Goal: Information Seeking & Learning: Learn about a topic

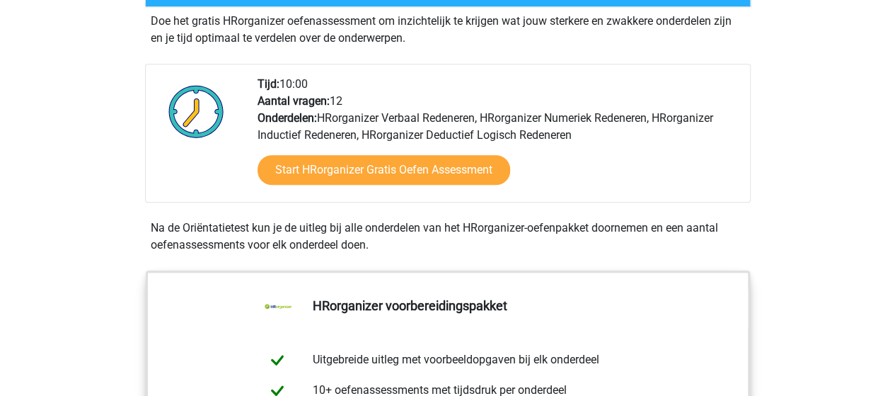
scroll to position [354, 0]
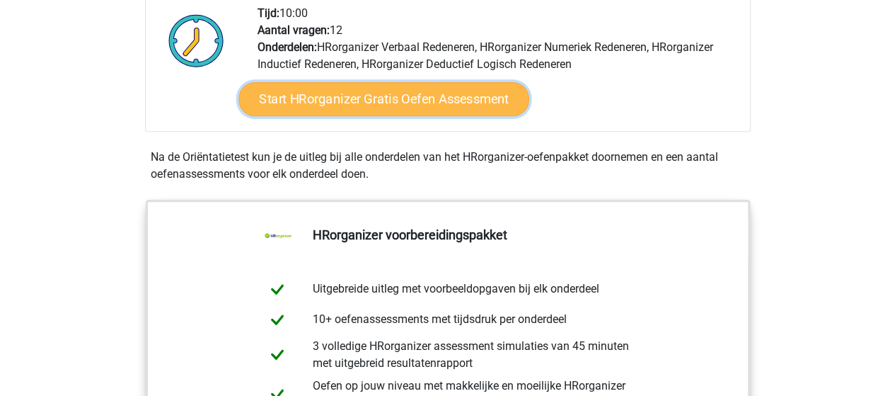
click at [321, 116] on link "Start HRorganizer Gratis Oefen Assessment" at bounding box center [384, 99] width 291 height 34
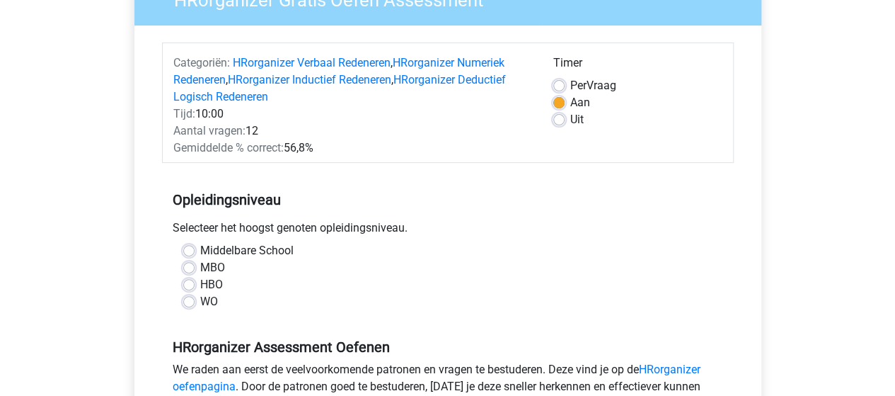
scroll to position [212, 0]
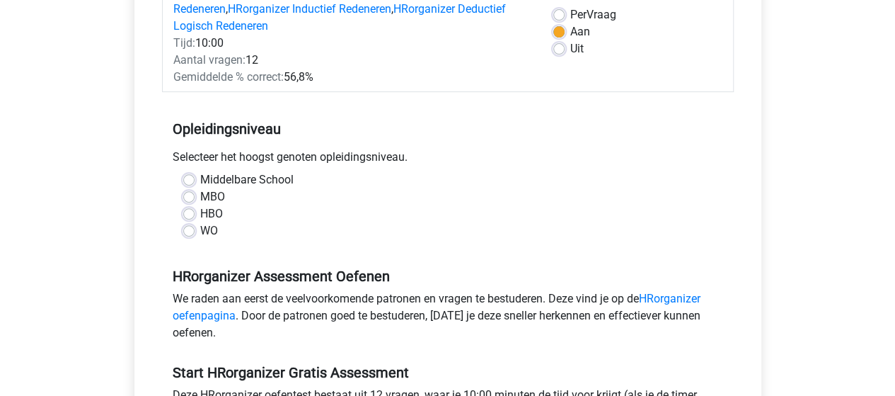
click at [200, 214] on label "HBO" at bounding box center [211, 213] width 23 height 17
click at [190, 214] on input "HBO" at bounding box center [188, 212] width 11 height 14
radio input "true"
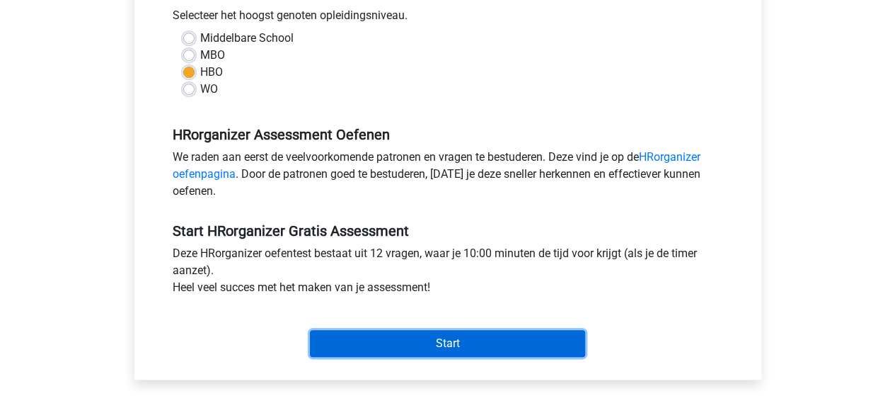
click at [481, 344] on input "Start" at bounding box center [447, 343] width 275 height 27
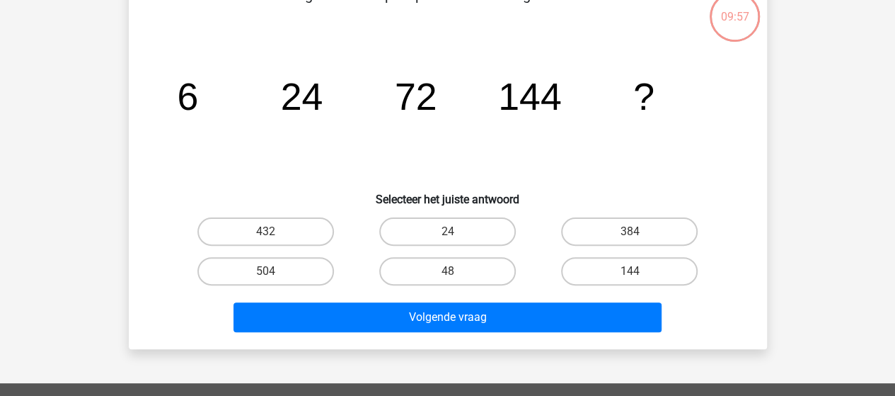
scroll to position [71, 0]
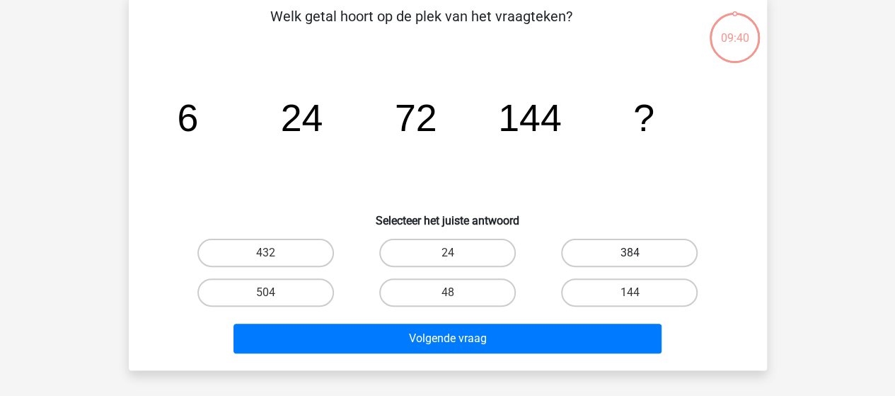
click at [594, 258] on label "384" at bounding box center [629, 253] width 137 height 28
click at [630, 258] on input "384" at bounding box center [634, 257] width 9 height 9
radio input "true"
click at [601, 289] on label "144" at bounding box center [629, 292] width 137 height 28
click at [630, 292] on input "144" at bounding box center [634, 296] width 9 height 9
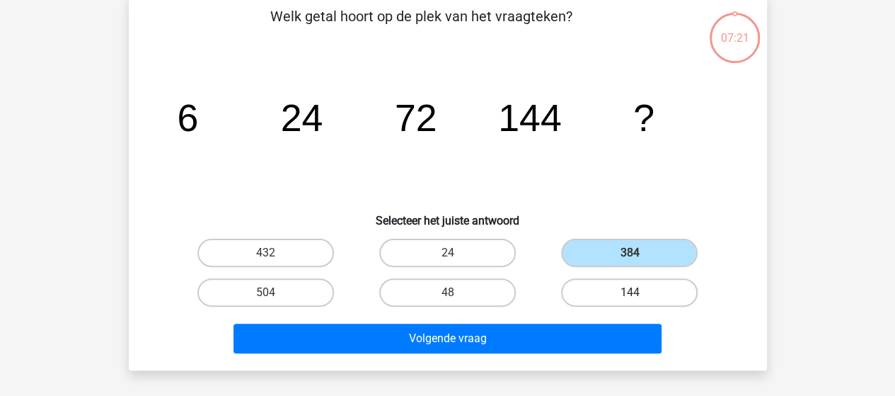
radio input "true"
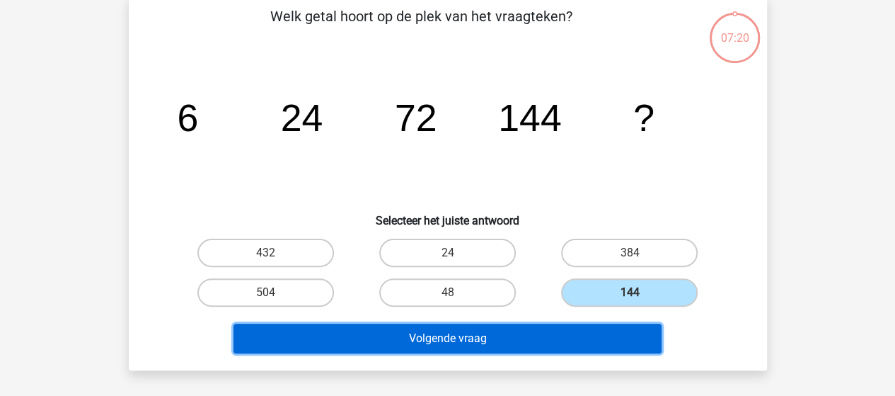
click at [488, 329] on button "Volgende vraag" at bounding box center [448, 338] width 428 height 30
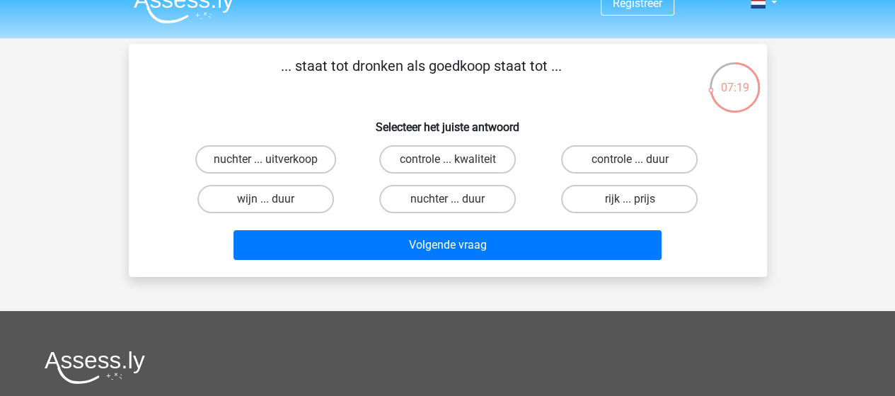
scroll to position [0, 0]
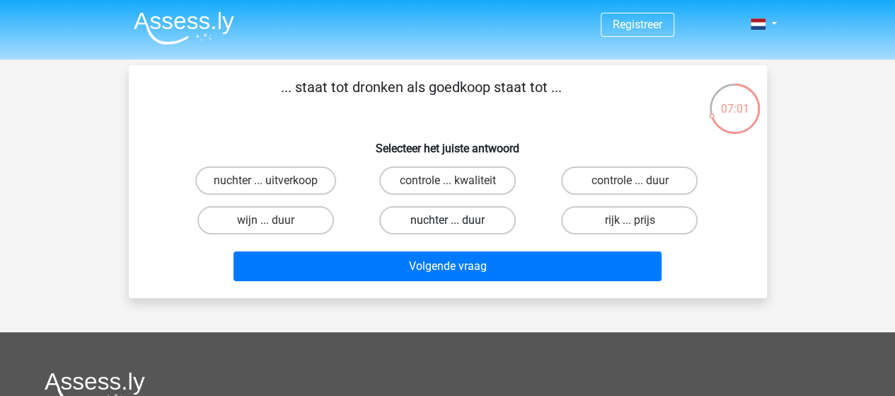
click at [442, 216] on label "nuchter ... duur" at bounding box center [447, 220] width 137 height 28
click at [447, 220] on input "nuchter ... duur" at bounding box center [451, 224] width 9 height 9
radio input "true"
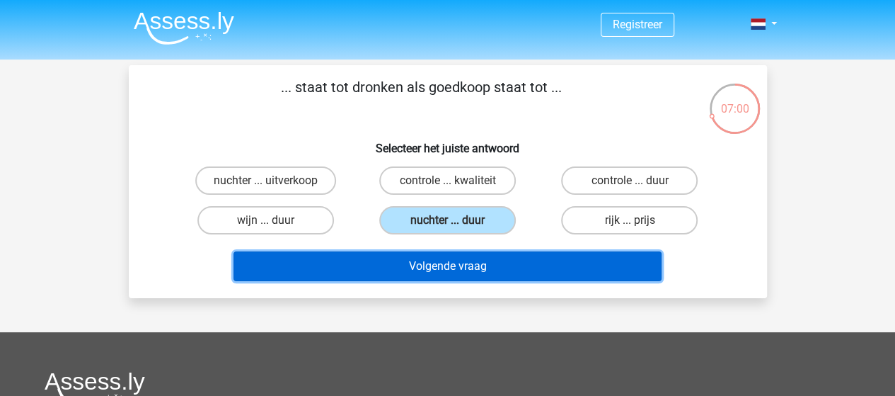
click at [456, 265] on button "Volgende vraag" at bounding box center [448, 266] width 428 height 30
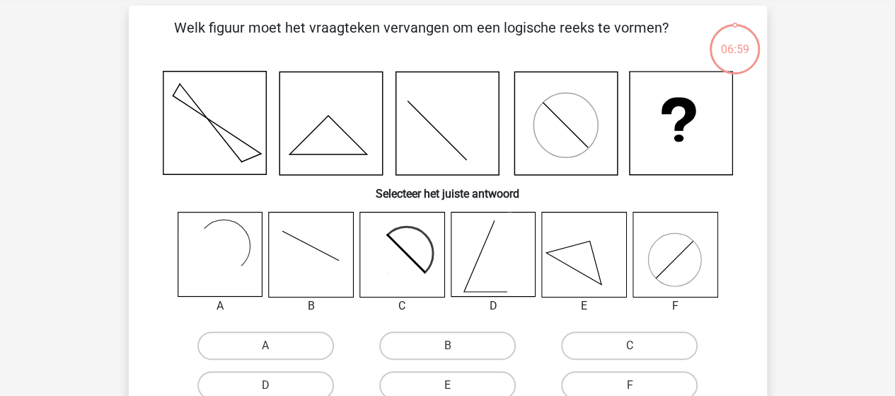
scroll to position [65, 0]
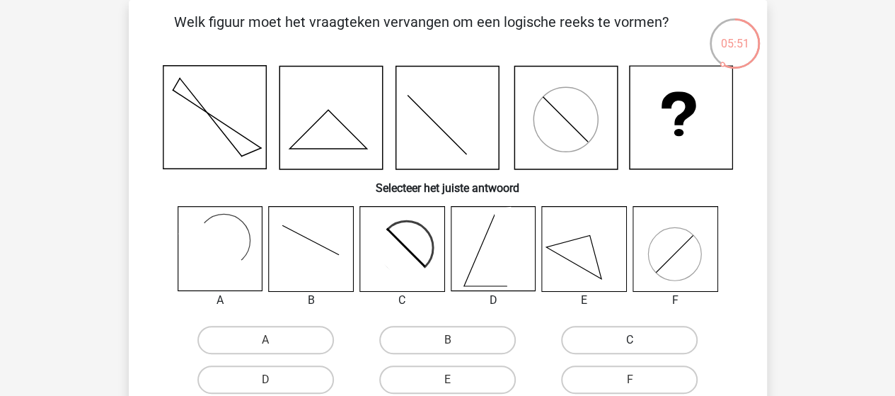
click at [623, 333] on label "C" at bounding box center [629, 340] width 137 height 28
click at [630, 340] on input "C" at bounding box center [634, 344] width 9 height 9
radio input "true"
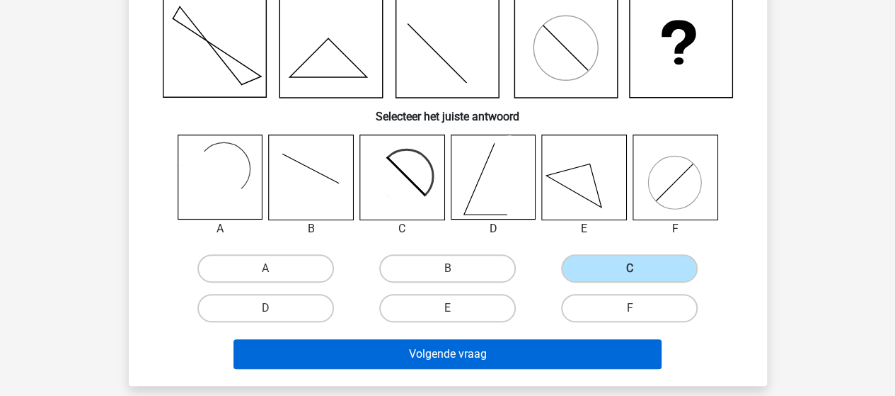
scroll to position [207, 0]
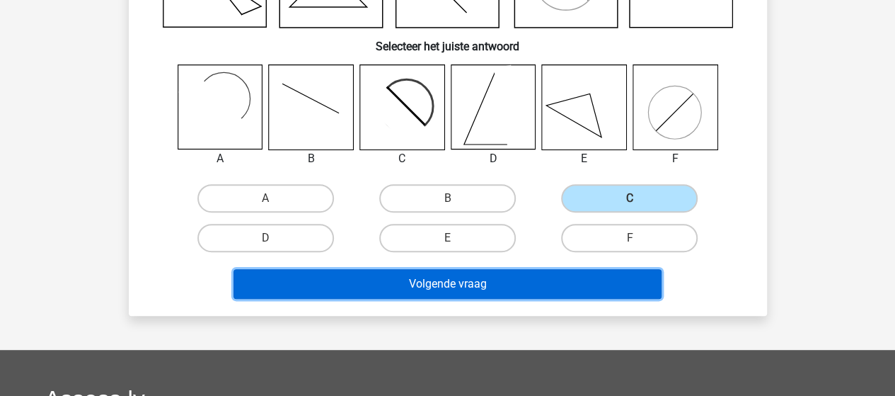
click at [469, 275] on button "Volgende vraag" at bounding box center [448, 284] width 428 height 30
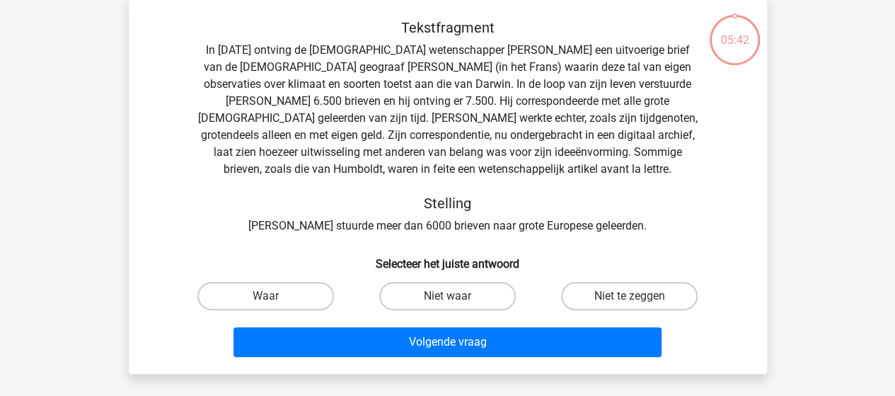
scroll to position [65, 0]
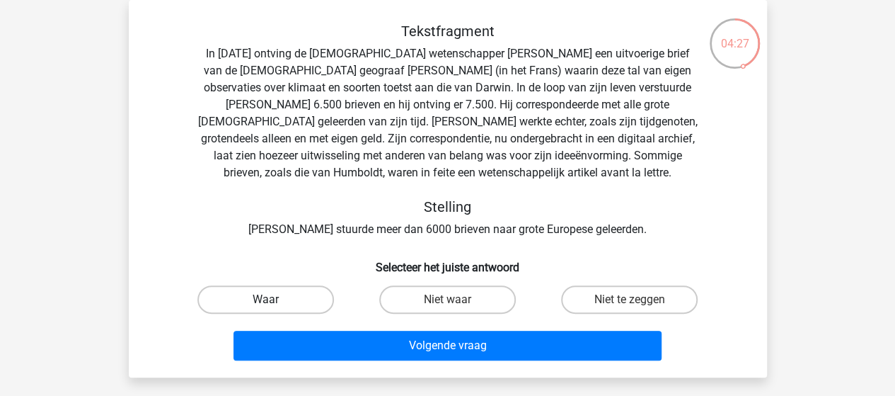
click at [255, 302] on label "Waar" at bounding box center [265, 299] width 137 height 28
click at [265, 302] on input "Waar" at bounding box center [269, 303] width 9 height 9
radio input "true"
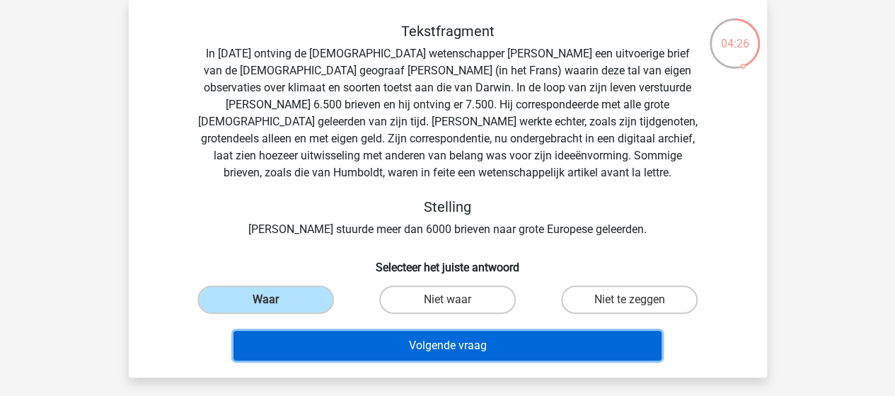
click at [329, 351] on button "Volgende vraag" at bounding box center [448, 346] width 428 height 30
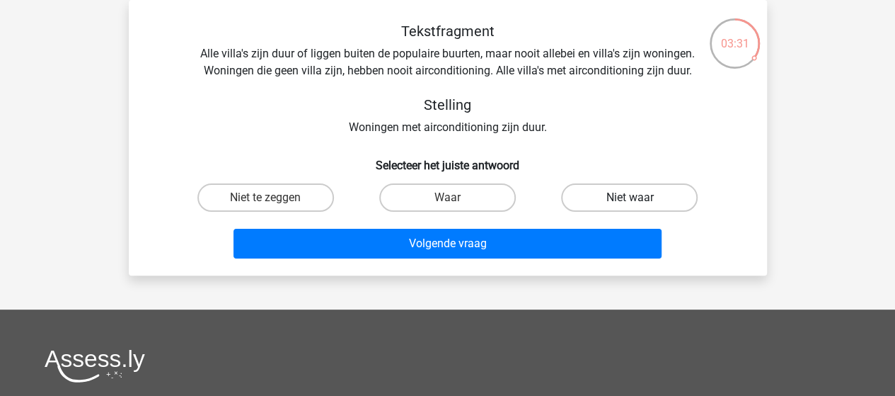
click at [623, 197] on label "Niet waar" at bounding box center [629, 197] width 137 height 28
click at [630, 197] on input "Niet waar" at bounding box center [634, 201] width 9 height 9
radio input "true"
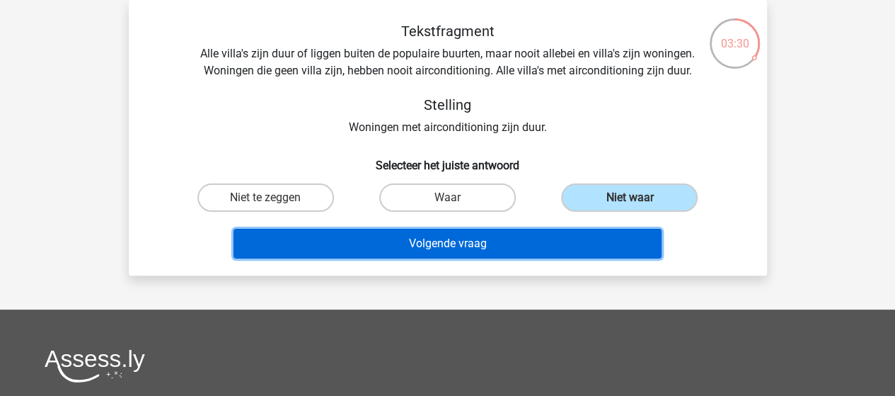
click at [556, 244] on button "Volgende vraag" at bounding box center [448, 244] width 428 height 30
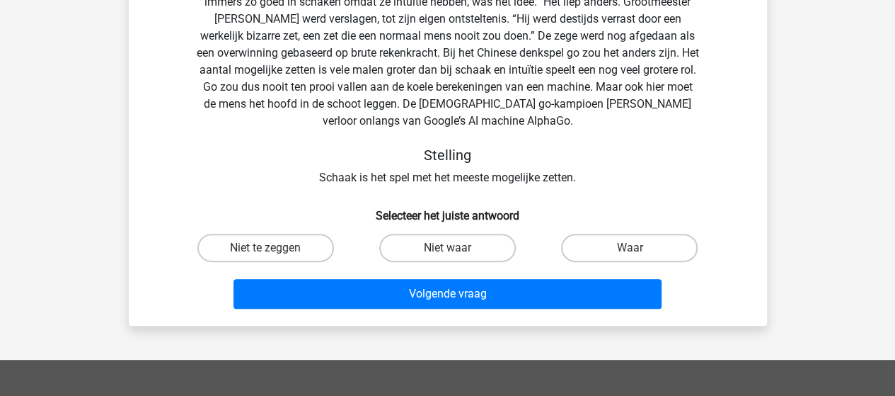
scroll to position [136, 0]
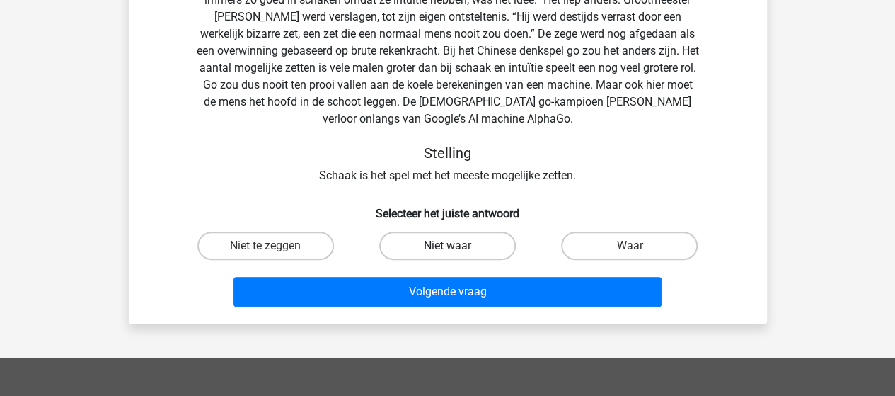
click at [427, 248] on label "Niet waar" at bounding box center [447, 245] width 137 height 28
click at [447, 248] on input "Niet waar" at bounding box center [451, 250] width 9 height 9
radio input "true"
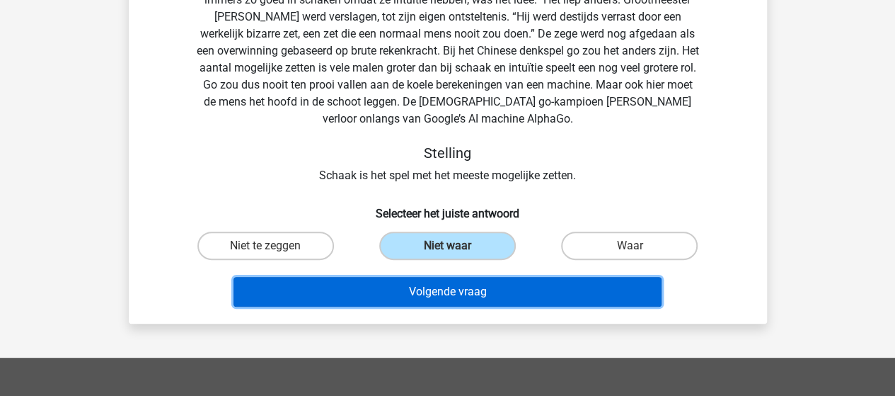
click at [421, 294] on button "Volgende vraag" at bounding box center [448, 292] width 428 height 30
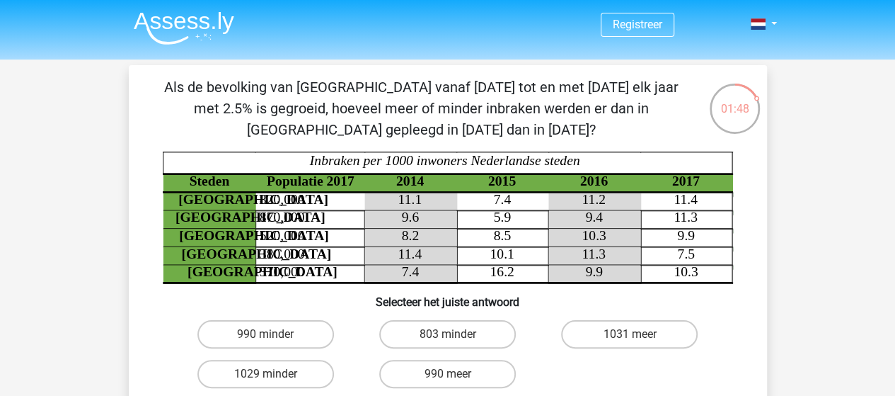
scroll to position [71, 0]
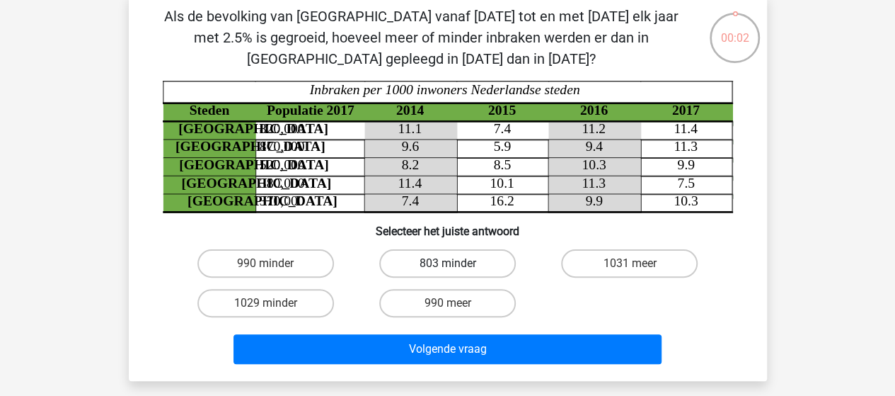
click at [485, 261] on label "803 minder" at bounding box center [447, 263] width 137 height 28
click at [456, 263] on input "803 minder" at bounding box center [451, 267] width 9 height 9
radio input "true"
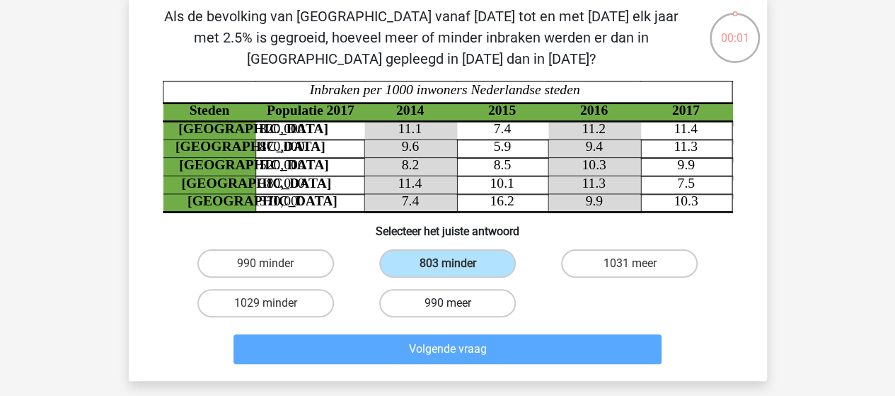
click at [476, 298] on label "990 meer" at bounding box center [447, 303] width 137 height 28
click at [456, 303] on input "990 meer" at bounding box center [451, 307] width 9 height 9
radio input "true"
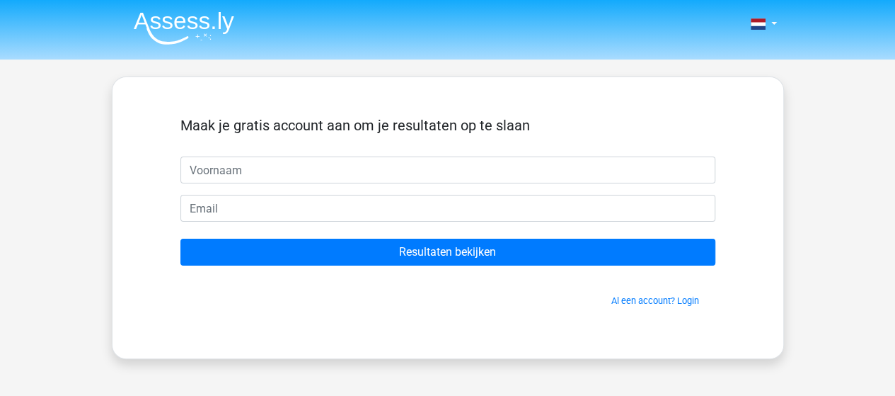
click at [330, 172] on input "text" at bounding box center [447, 169] width 535 height 27
type input "[PERSON_NAME]"
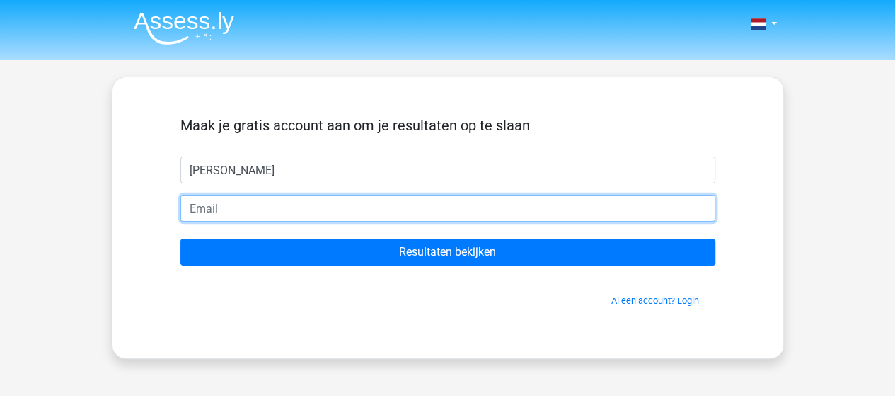
click at [310, 209] on input "email" at bounding box center [447, 208] width 535 height 27
type input "[EMAIL_ADDRESS][DOMAIN_NAME]"
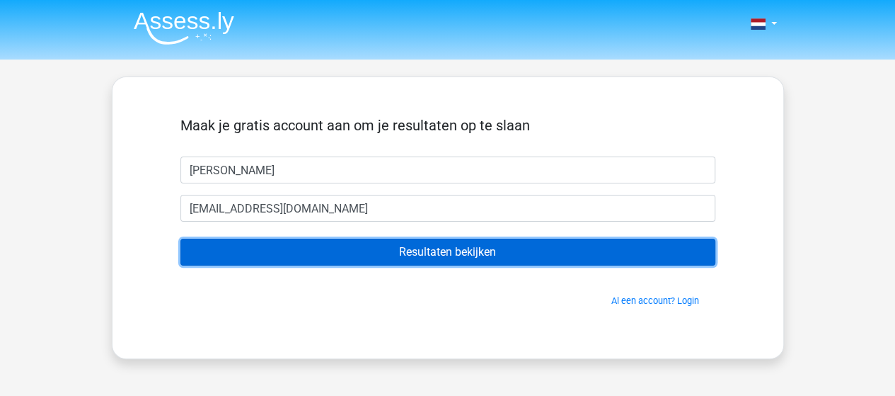
click at [328, 251] on input "Resultaten bekijken" at bounding box center [447, 252] width 535 height 27
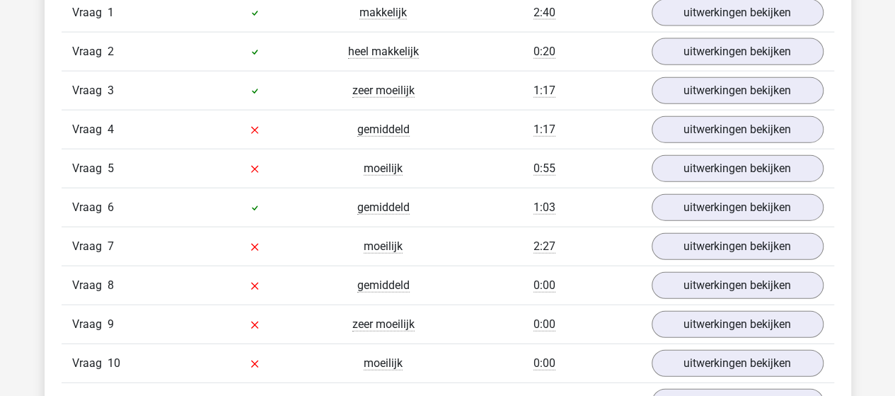
scroll to position [1486, 0]
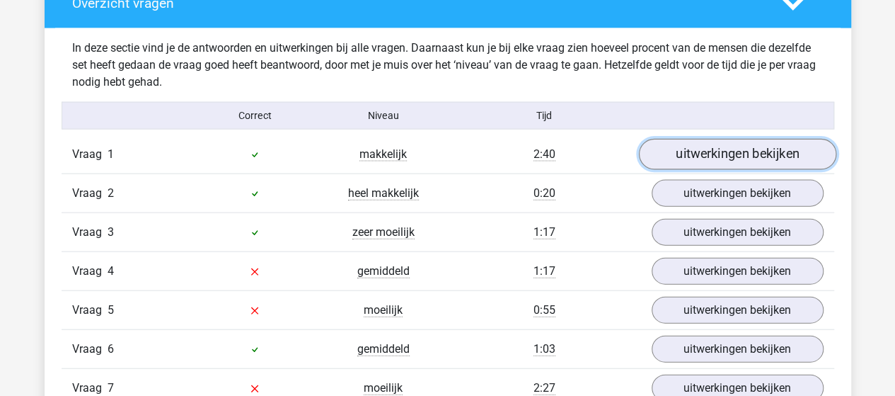
click at [716, 154] on link "uitwerkingen bekijken" at bounding box center [736, 154] width 197 height 31
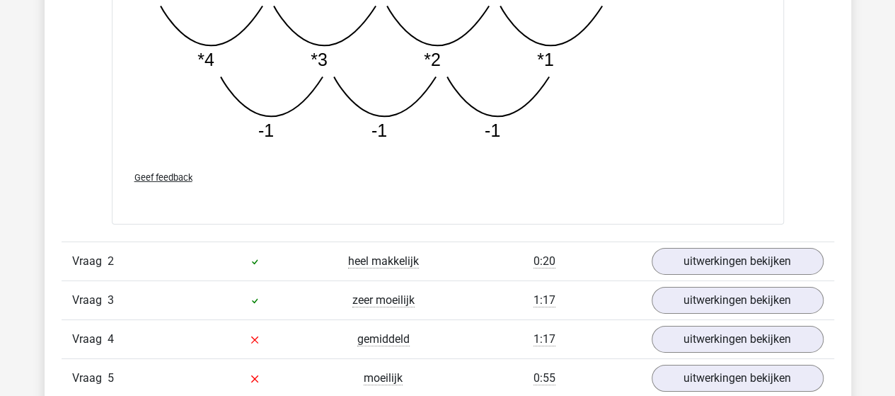
scroll to position [2194, 0]
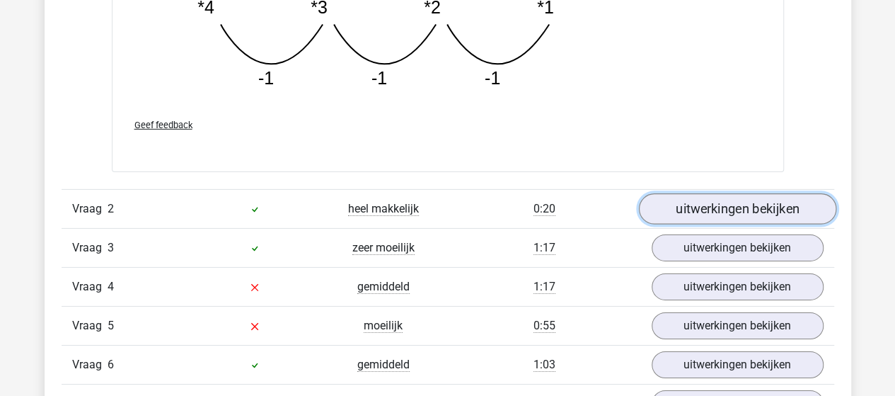
click at [701, 203] on link "uitwerkingen bekijken" at bounding box center [736, 208] width 197 height 31
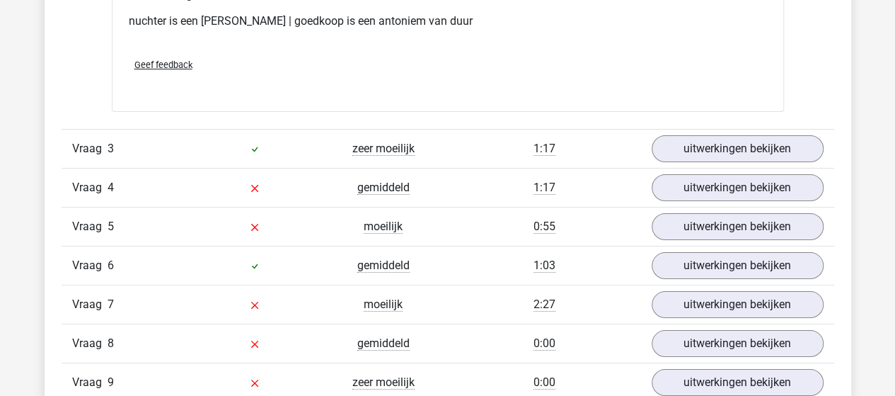
scroll to position [2619, 0]
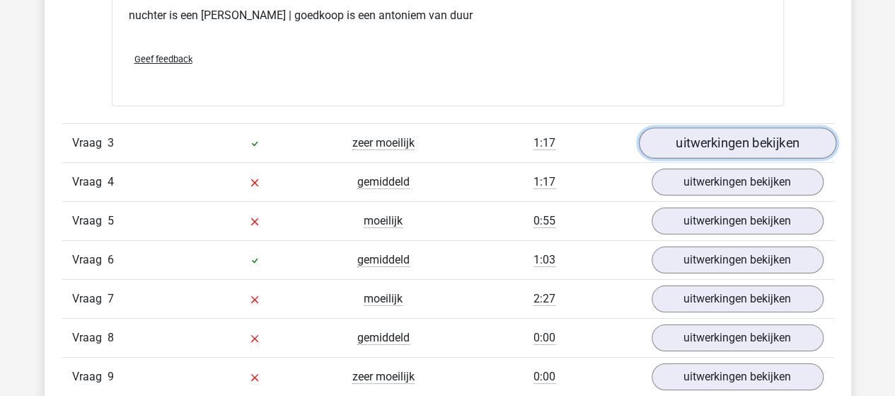
click at [708, 134] on link "uitwerkingen bekijken" at bounding box center [736, 142] width 197 height 31
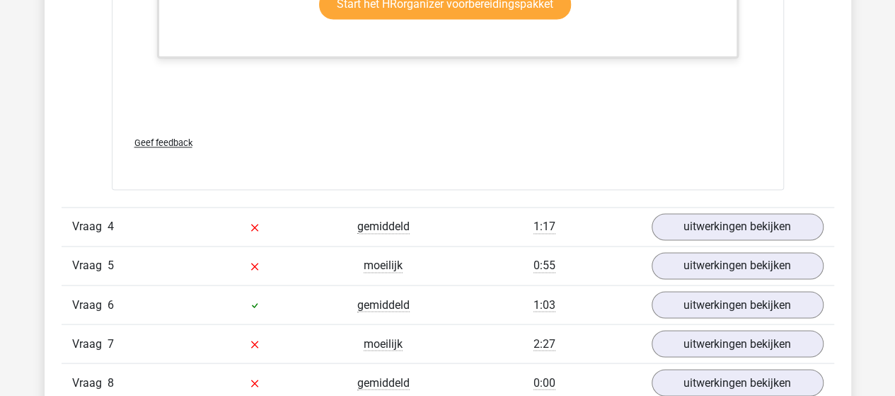
scroll to position [3751, 0]
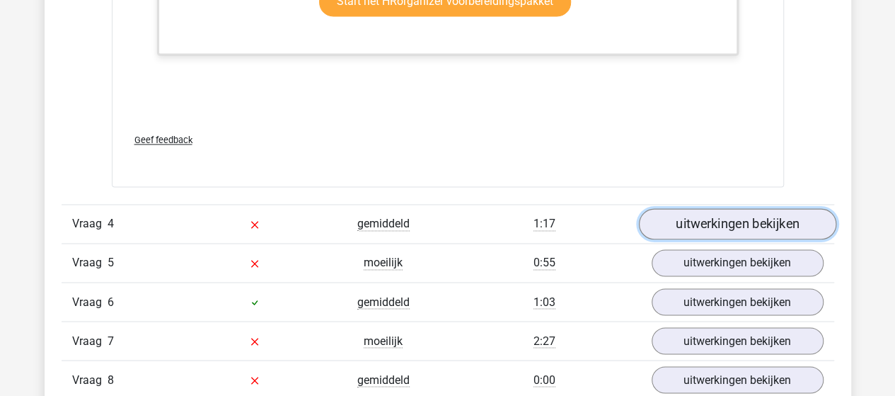
click at [687, 212] on link "uitwerkingen bekijken" at bounding box center [736, 223] width 197 height 31
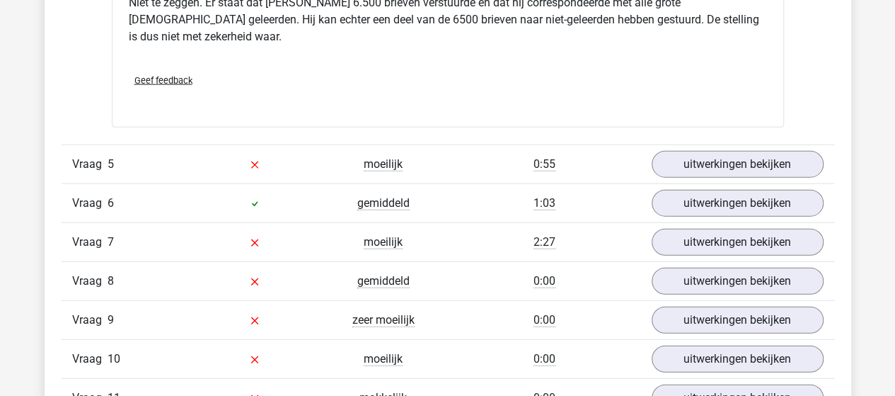
scroll to position [4317, 0]
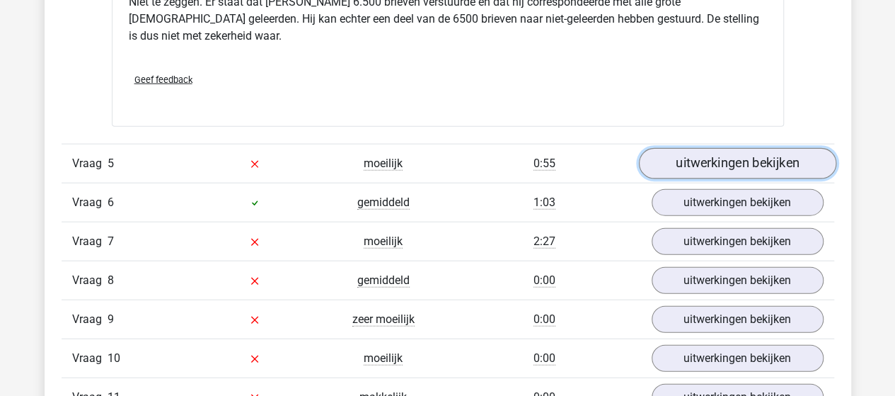
click at [754, 148] on link "uitwerkingen bekijken" at bounding box center [736, 163] width 197 height 31
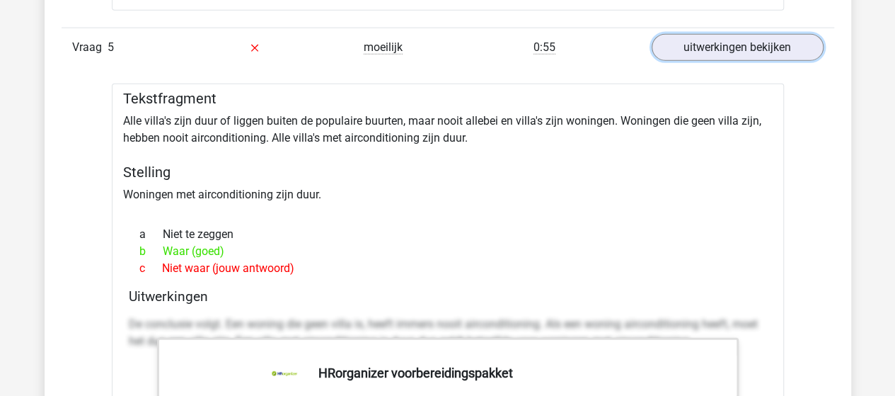
scroll to position [4459, 0]
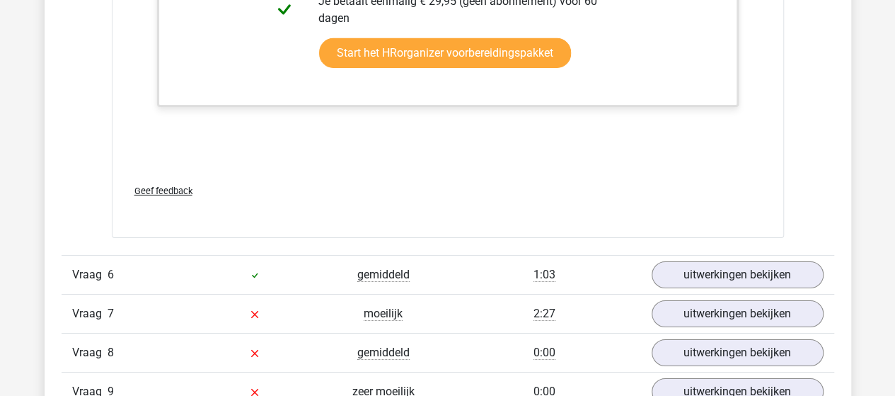
scroll to position [5025, 0]
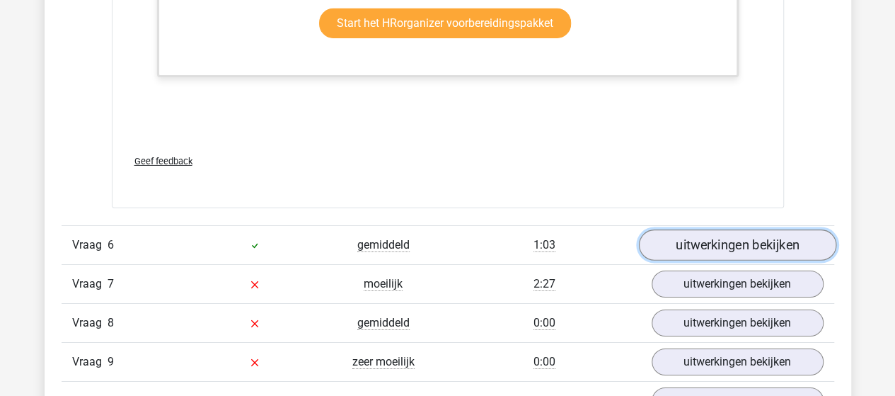
click at [735, 229] on link "uitwerkingen bekijken" at bounding box center [736, 244] width 197 height 31
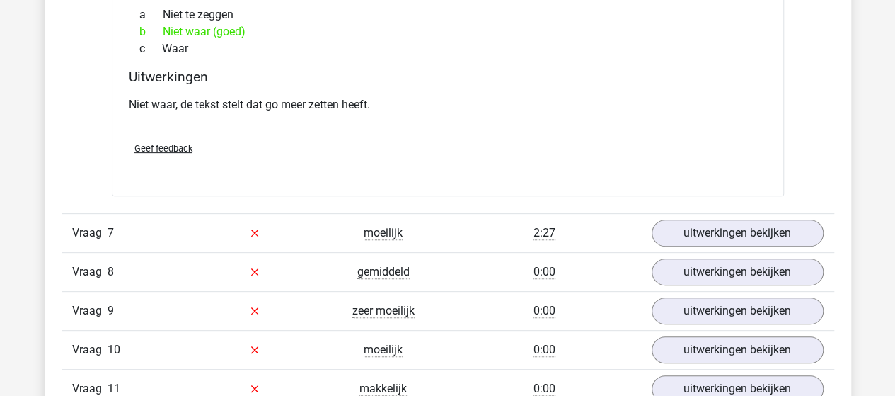
scroll to position [5591, 0]
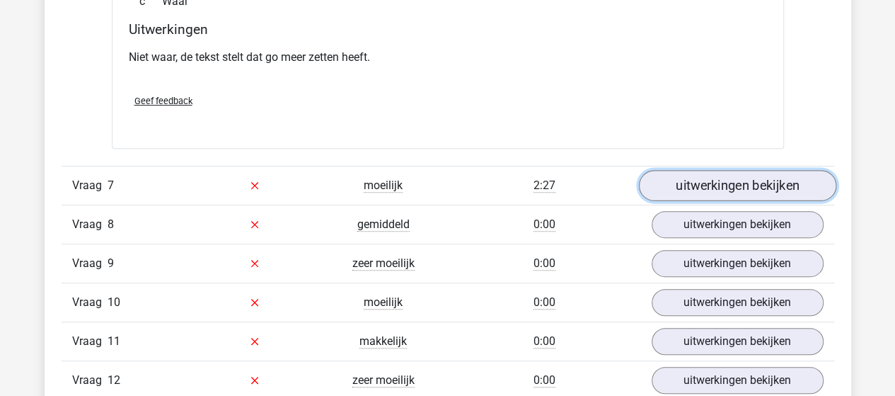
click at [729, 170] on link "uitwerkingen bekijken" at bounding box center [736, 185] width 197 height 31
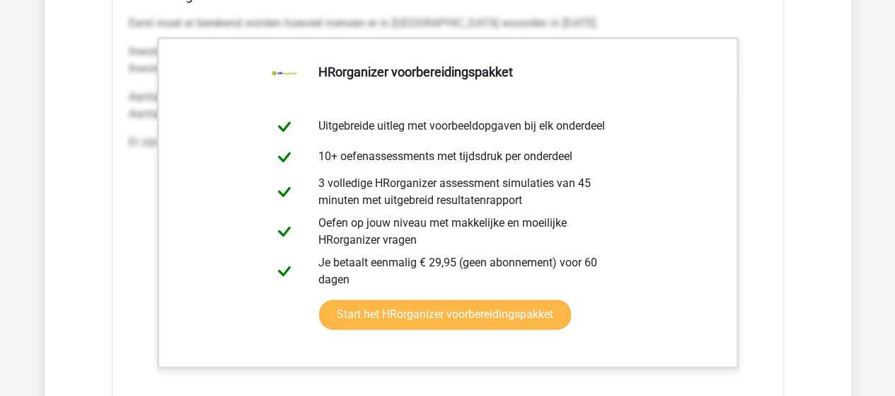
scroll to position [6157, 0]
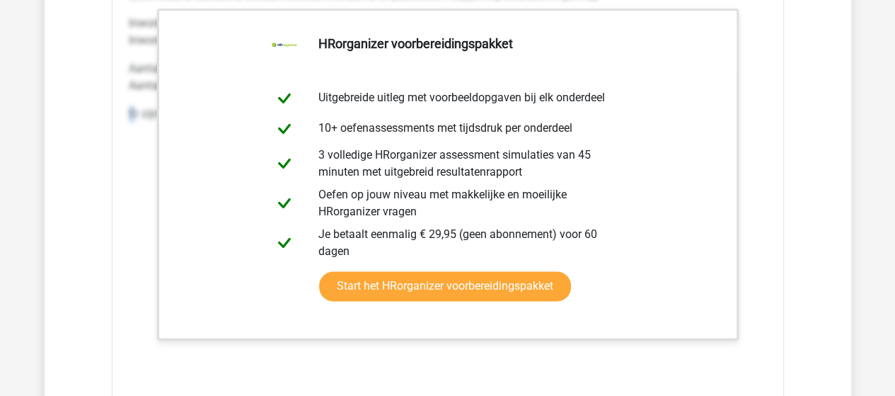
click at [132, 248] on div "Eerst moet er berekend worden hoeveel mensen er in Den Haag woonden in 2015. In…" at bounding box center [448, 193] width 638 height 425
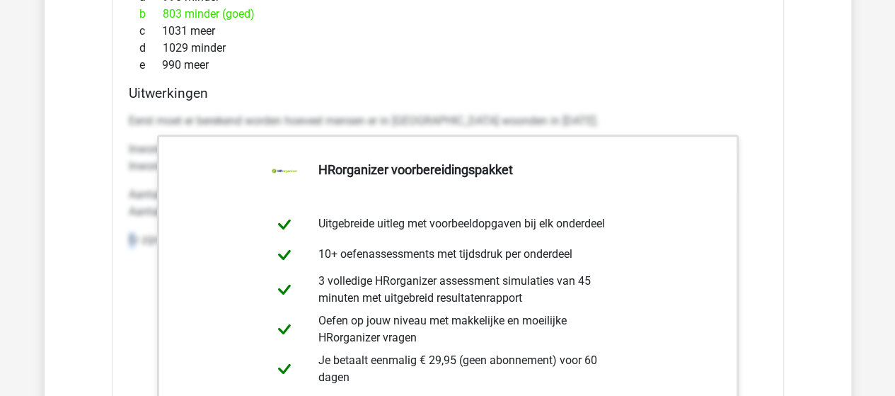
scroll to position [5945, 0]
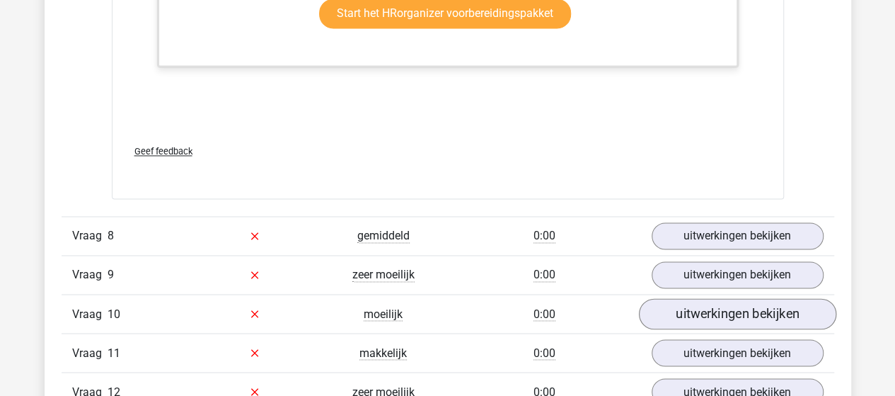
scroll to position [6511, 0]
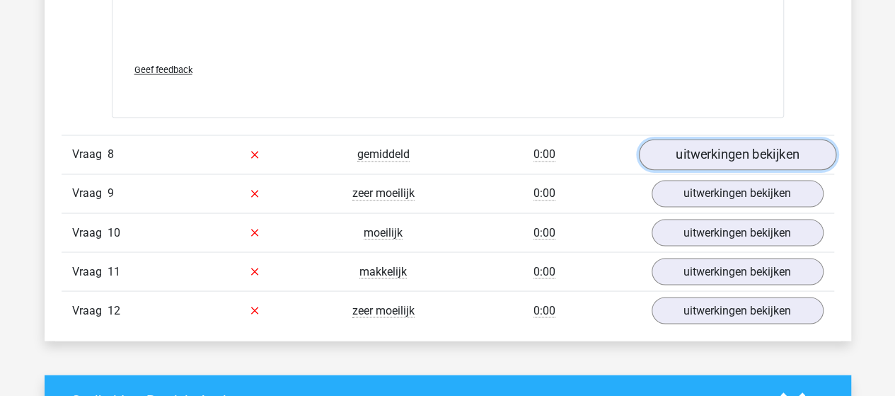
click at [726, 139] on link "uitwerkingen bekijken" at bounding box center [736, 154] width 197 height 31
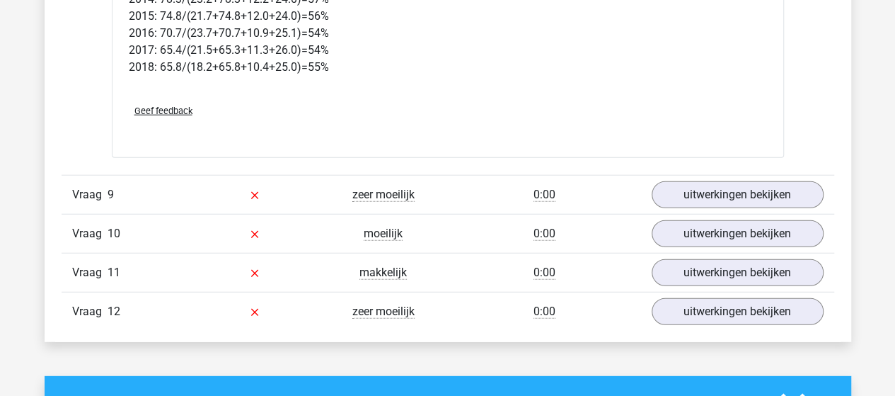
scroll to position [7148, 0]
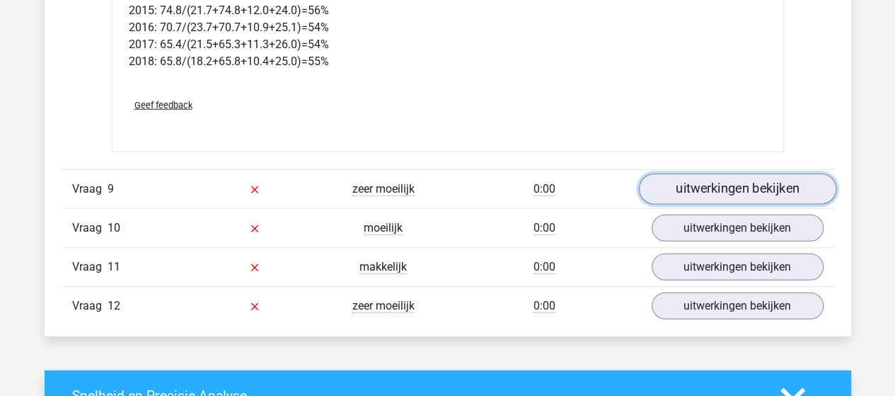
click at [725, 173] on link "uitwerkingen bekijken" at bounding box center [736, 188] width 197 height 31
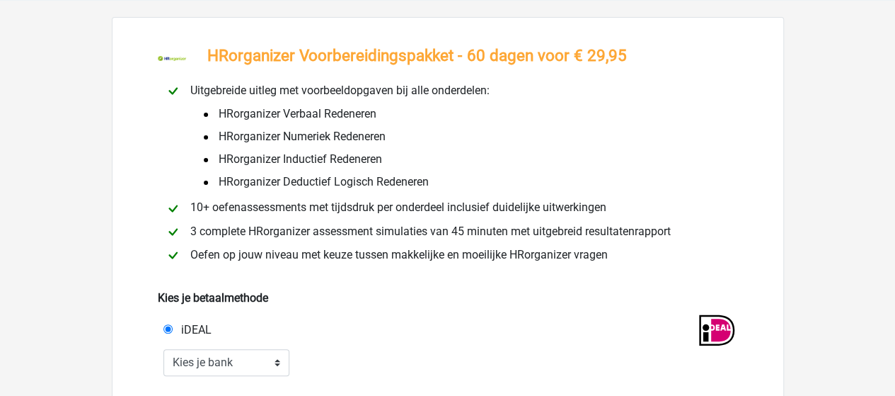
scroll to position [142, 0]
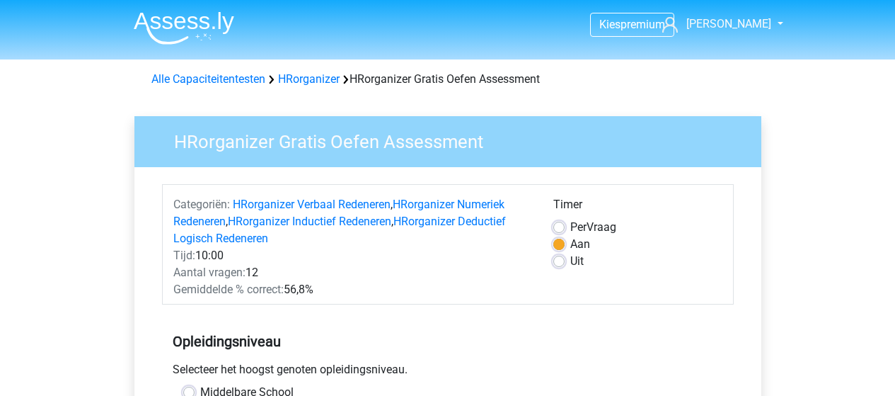
scroll to position [354, 0]
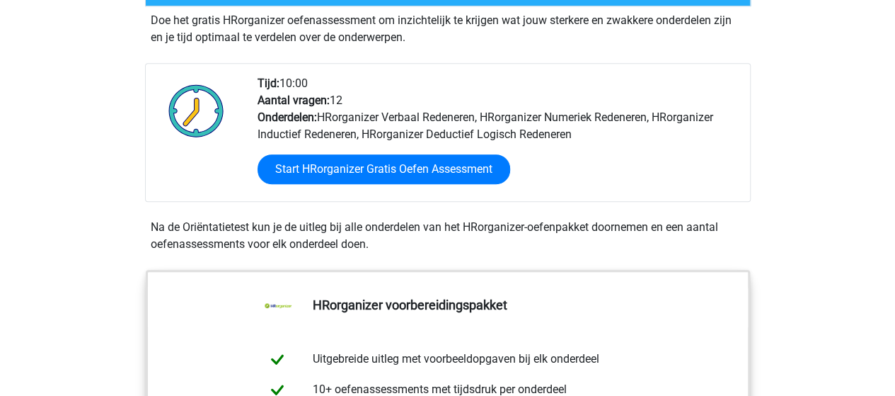
scroll to position [283, 0]
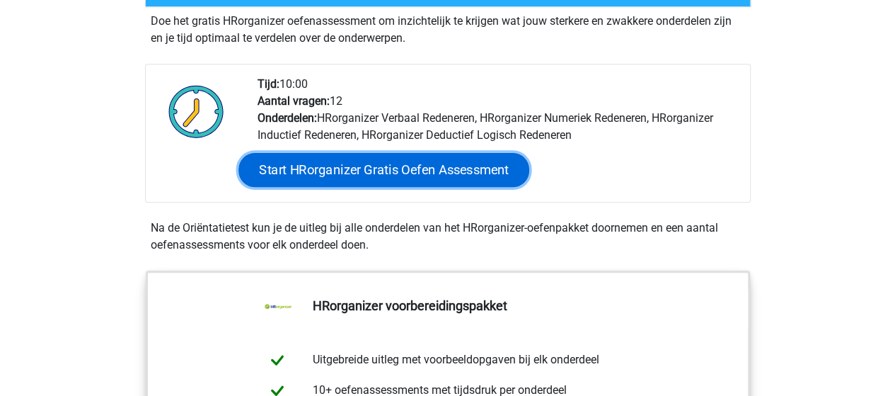
click at [417, 187] on link "Start HRorganizer Gratis Oefen Assessment" at bounding box center [384, 170] width 291 height 34
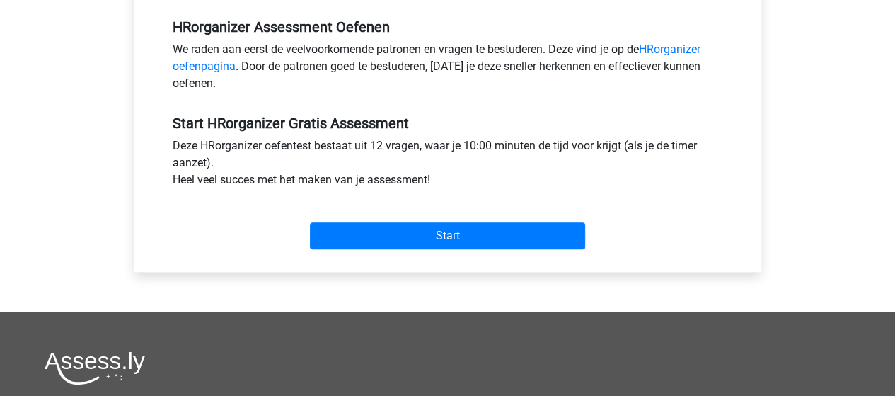
scroll to position [495, 0]
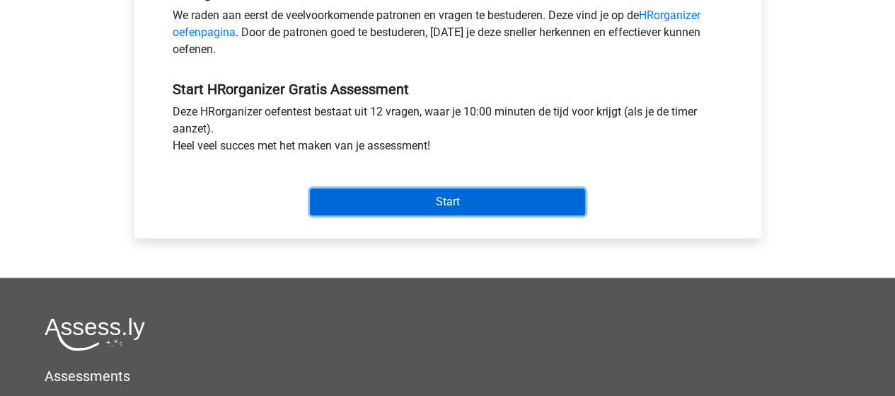
click at [423, 198] on input "Start" at bounding box center [447, 201] width 275 height 27
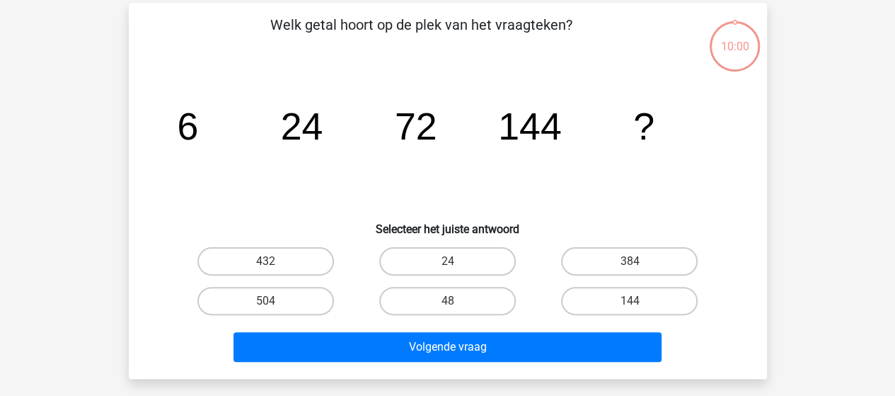
scroll to position [142, 0]
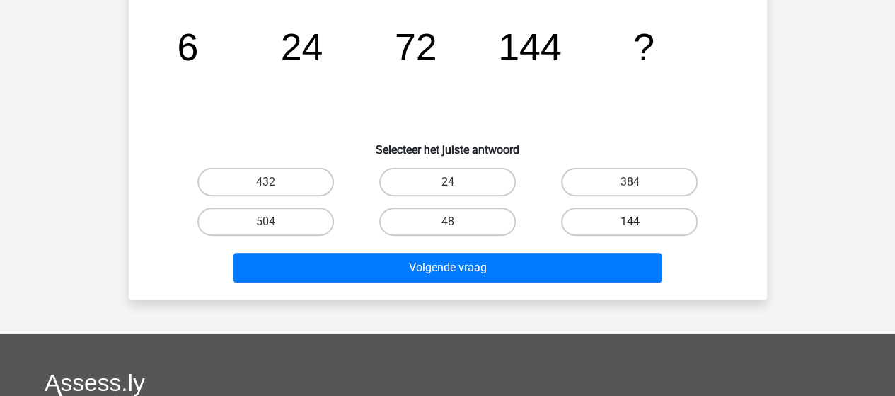
click at [647, 219] on label "144" at bounding box center [629, 221] width 137 height 28
click at [639, 222] on input "144" at bounding box center [634, 226] width 9 height 9
radio input "true"
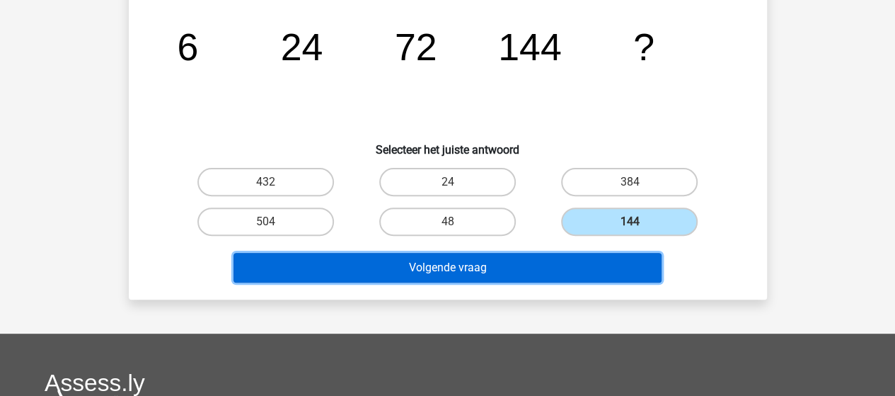
click at [449, 271] on button "Volgende vraag" at bounding box center [448, 268] width 428 height 30
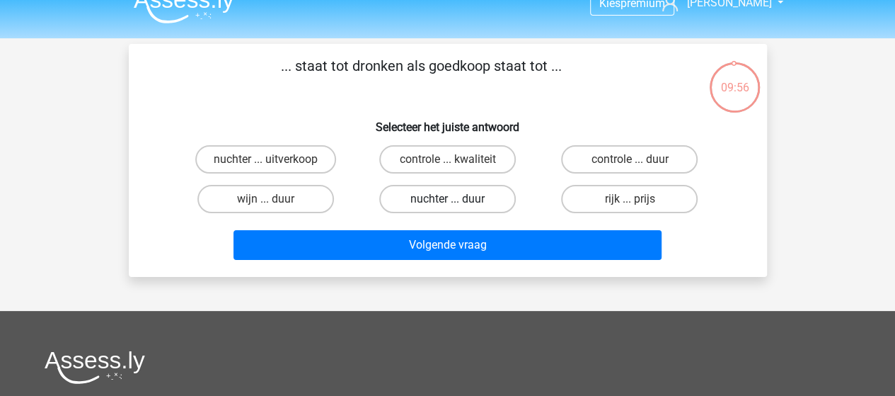
scroll to position [0, 0]
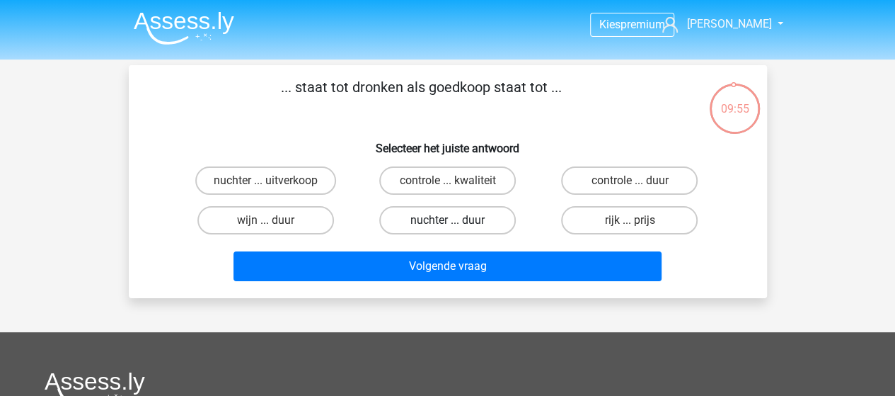
click at [428, 222] on label "nuchter ... duur" at bounding box center [447, 220] width 137 height 28
click at [447, 222] on input "nuchter ... duur" at bounding box center [451, 224] width 9 height 9
radio input "true"
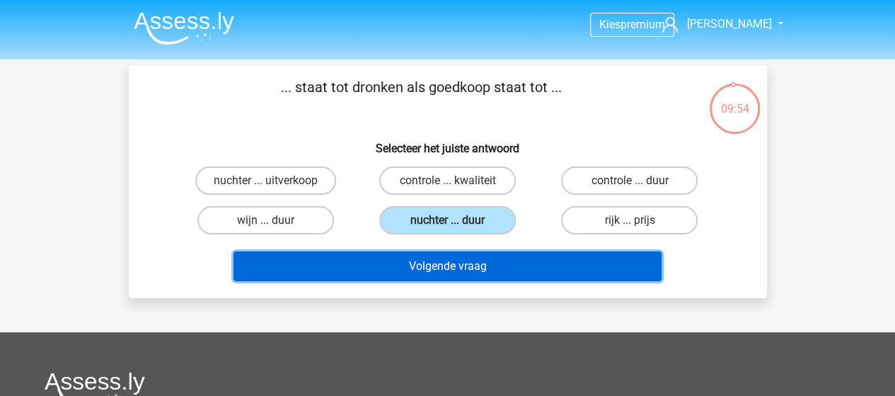
click at [425, 265] on button "Volgende vraag" at bounding box center [448, 266] width 428 height 30
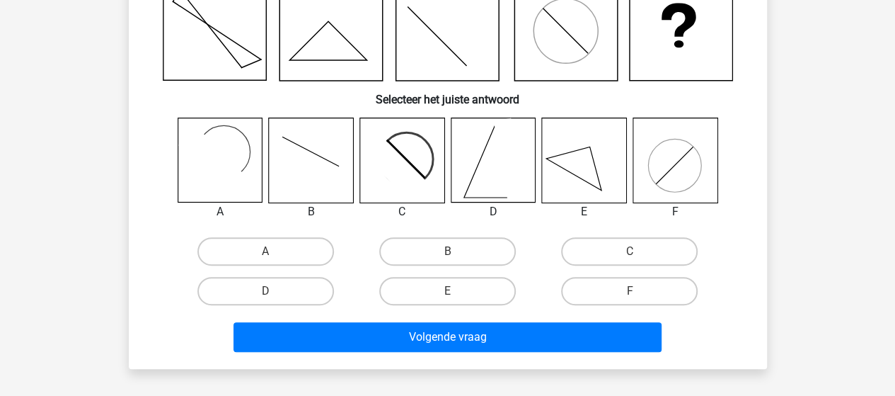
scroll to position [207, 0]
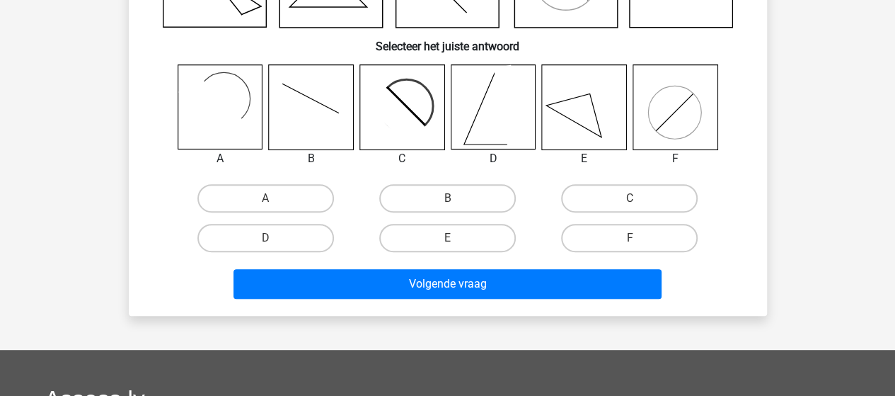
click at [424, 113] on icon at bounding box center [402, 107] width 84 height 84
click at [415, 113] on icon at bounding box center [402, 107] width 84 height 84
click at [412, 135] on icon at bounding box center [395, 115] width 69 height 69
click at [599, 199] on label "C" at bounding box center [629, 198] width 137 height 28
click at [630, 199] on input "C" at bounding box center [634, 202] width 9 height 9
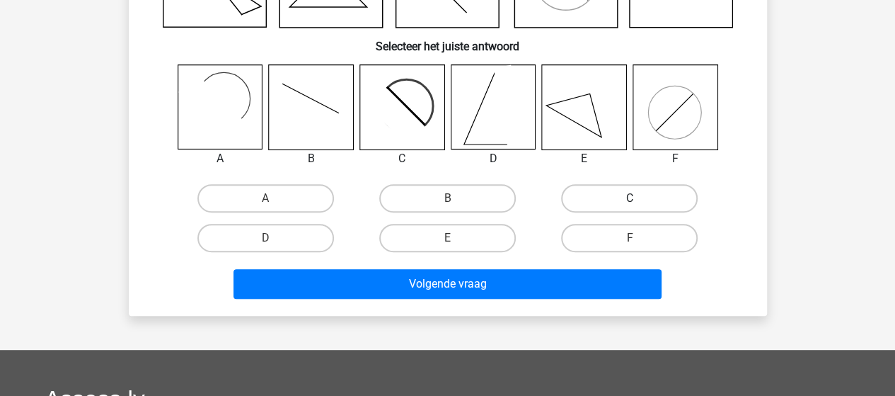
radio input "true"
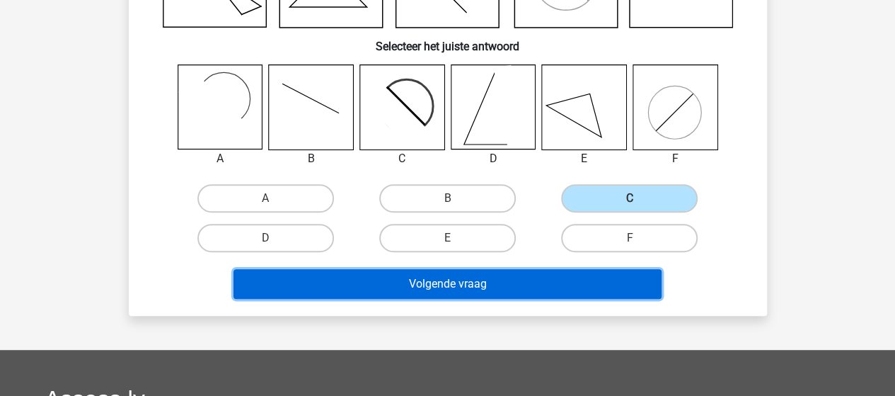
click at [493, 285] on button "Volgende vraag" at bounding box center [448, 284] width 428 height 30
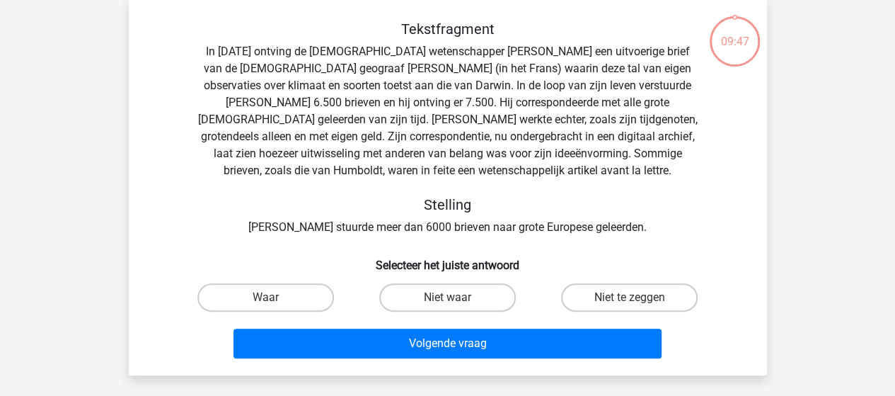
scroll to position [65, 0]
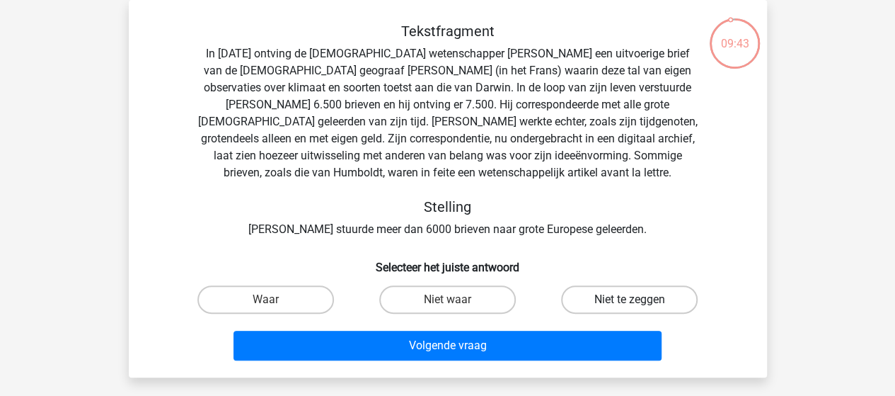
click at [642, 304] on label "Niet te zeggen" at bounding box center [629, 299] width 137 height 28
click at [639, 304] on input "Niet te zeggen" at bounding box center [634, 303] width 9 height 9
radio input "true"
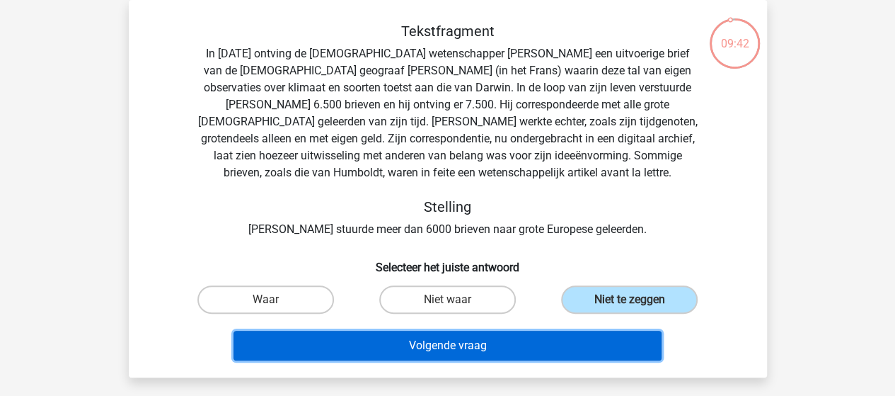
click at [563, 341] on button "Volgende vraag" at bounding box center [448, 346] width 428 height 30
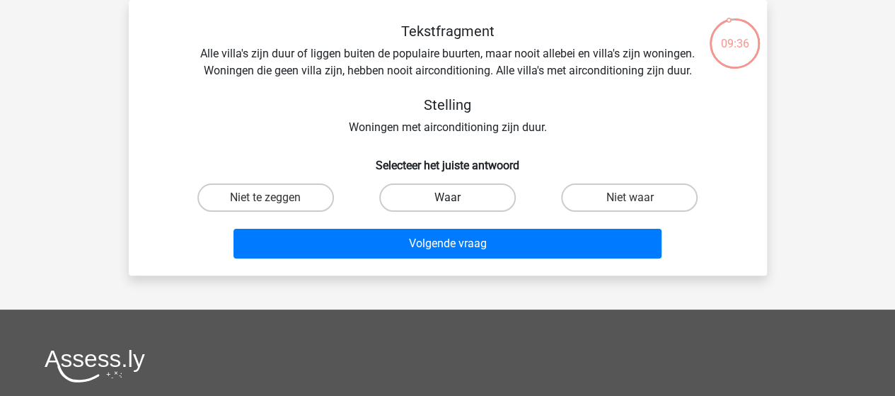
click at [427, 197] on label "Waar" at bounding box center [447, 197] width 137 height 28
click at [447, 197] on input "Waar" at bounding box center [451, 201] width 9 height 9
radio input "true"
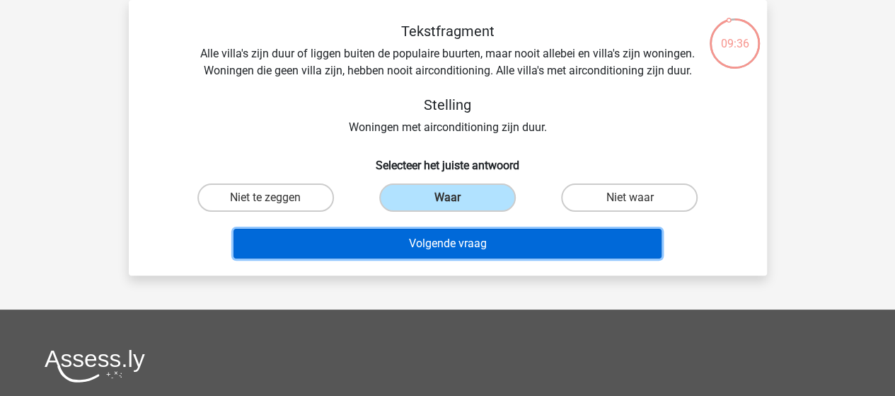
click at [425, 248] on button "Volgende vraag" at bounding box center [448, 244] width 428 height 30
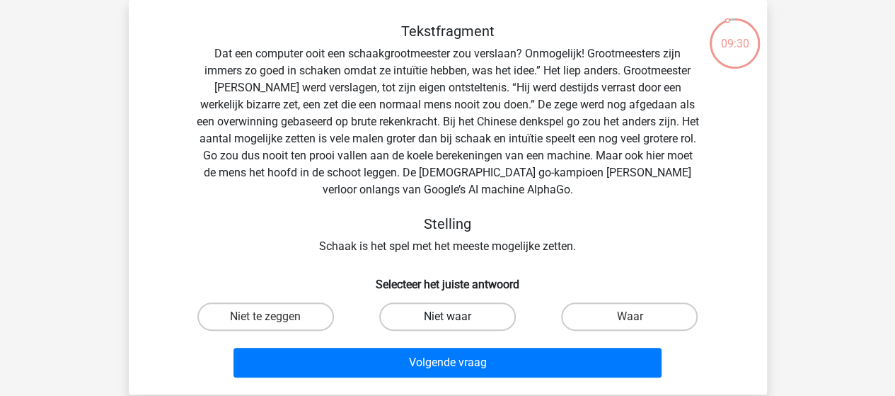
click at [435, 314] on label "Niet waar" at bounding box center [447, 316] width 137 height 28
click at [447, 316] on input "Niet waar" at bounding box center [451, 320] width 9 height 9
radio input "true"
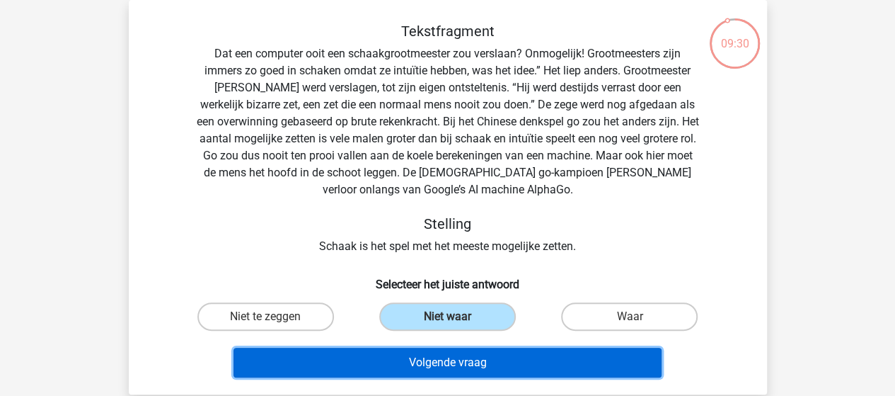
click at [439, 365] on button "Volgende vraag" at bounding box center [448, 362] width 428 height 30
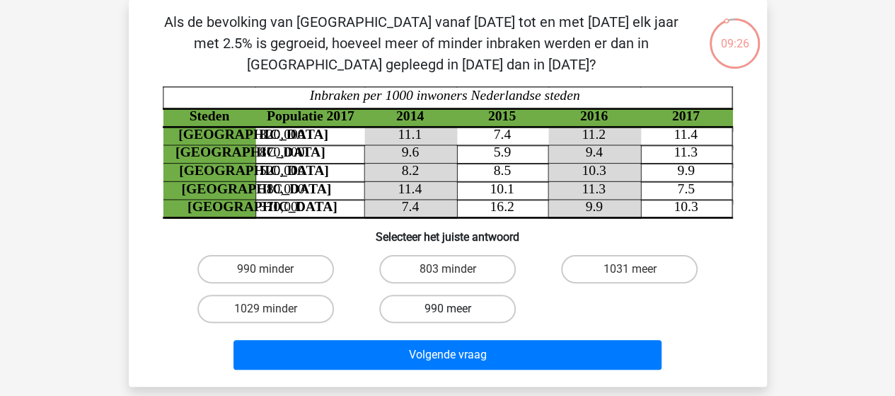
click at [423, 309] on label "990 meer" at bounding box center [447, 308] width 137 height 28
click at [447, 309] on input "990 meer" at bounding box center [451, 313] width 9 height 9
radio input "true"
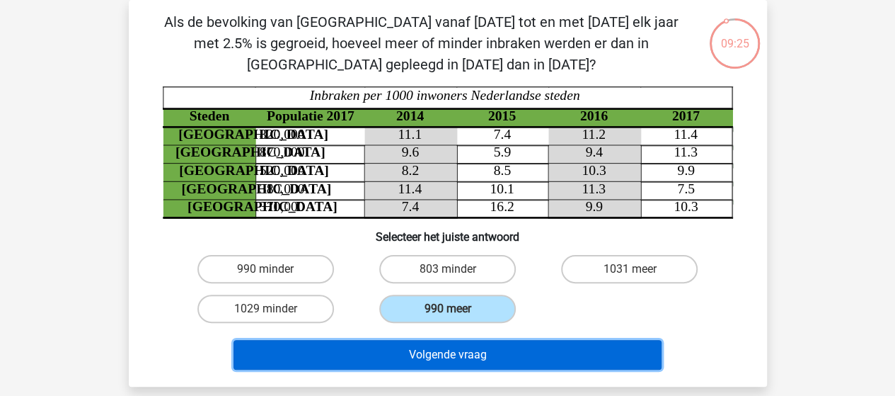
click at [424, 352] on button "Volgende vraag" at bounding box center [448, 355] width 428 height 30
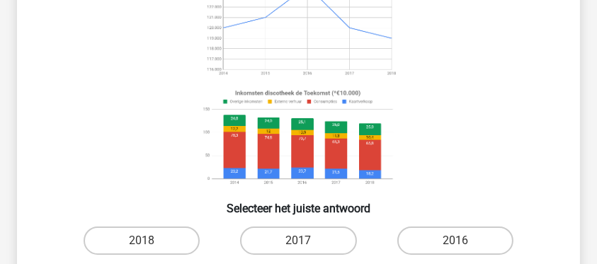
scroll to position [188, 0]
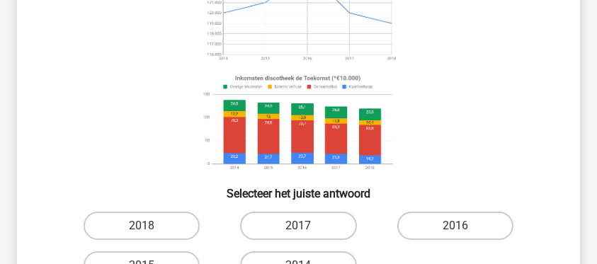
click at [240, 134] on image at bounding box center [297, 123] width 200 height 105
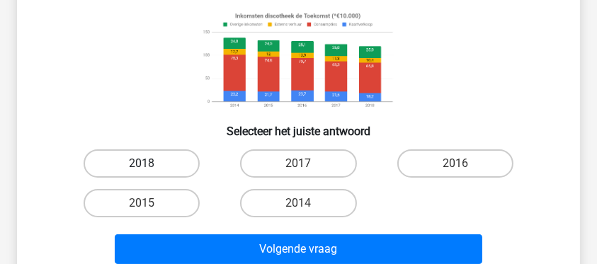
scroll to position [236, 0]
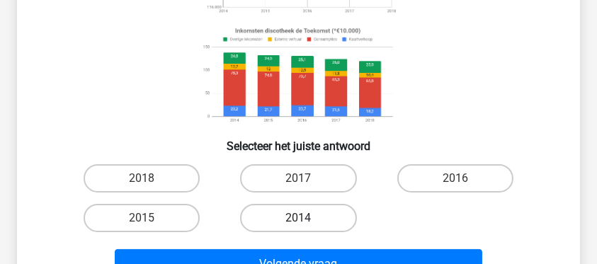
click at [309, 220] on label "2014" at bounding box center [298, 218] width 117 height 28
click at [307, 220] on input "2014" at bounding box center [302, 222] width 9 height 9
radio input "true"
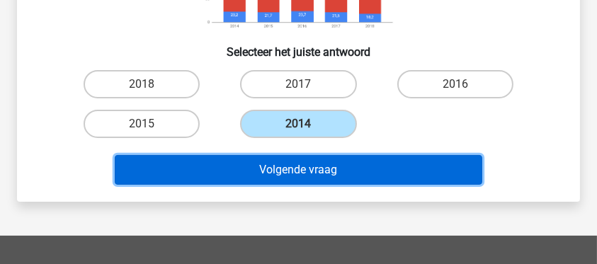
click at [306, 172] on button "Volgende vraag" at bounding box center [298, 170] width 367 height 30
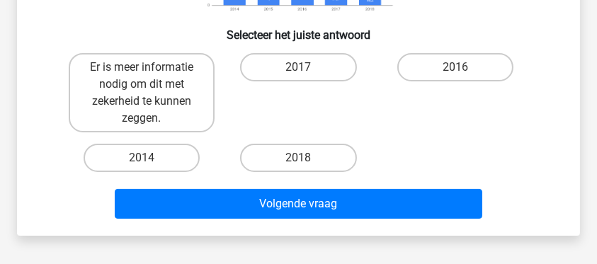
scroll to position [348, 0]
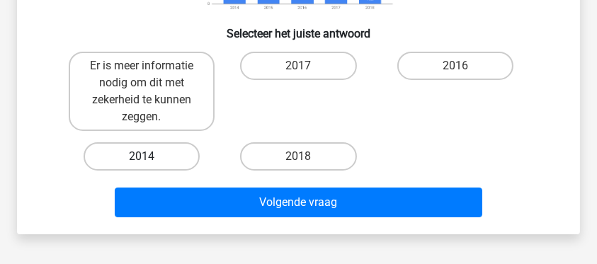
click at [164, 154] on label "2014" at bounding box center [142, 156] width 117 height 28
click at [151, 156] on input "2014" at bounding box center [146, 160] width 9 height 9
radio input "true"
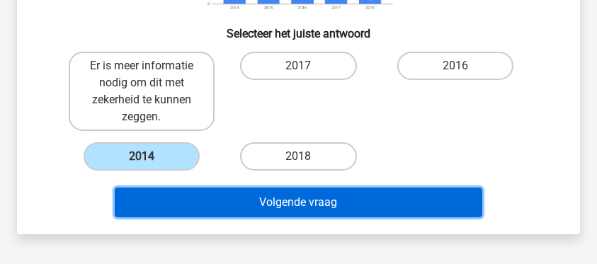
click at [255, 202] on button "Volgende vraag" at bounding box center [298, 203] width 367 height 30
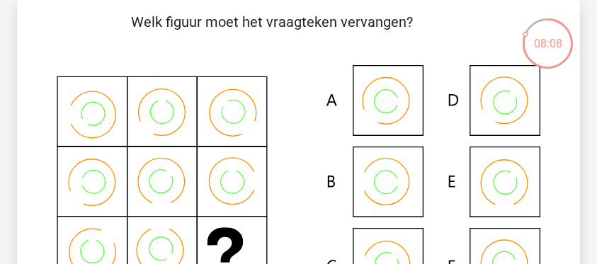
scroll to position [112, 0]
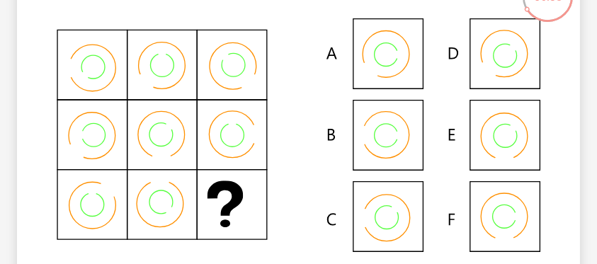
click at [396, 139] on icon at bounding box center [394, 135] width 11 height 11
click at [381, 123] on icon at bounding box center [298, 135] width 495 height 234
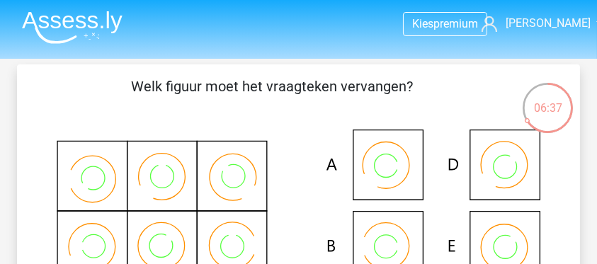
scroll to position [0, 0]
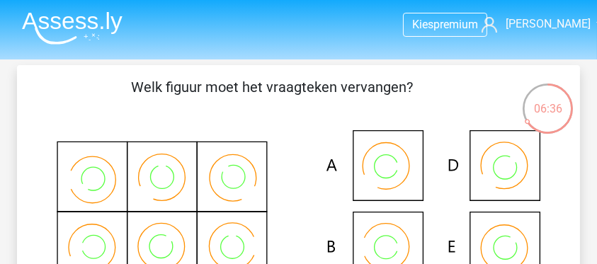
click at [382, 174] on icon at bounding box center [298, 247] width 495 height 234
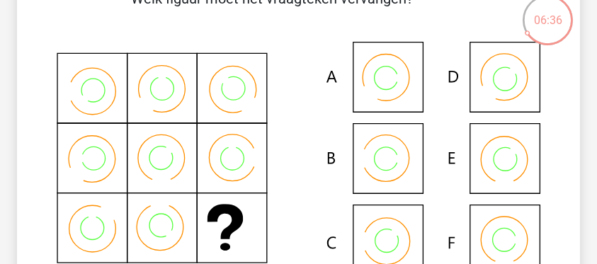
scroll to position [94, 0]
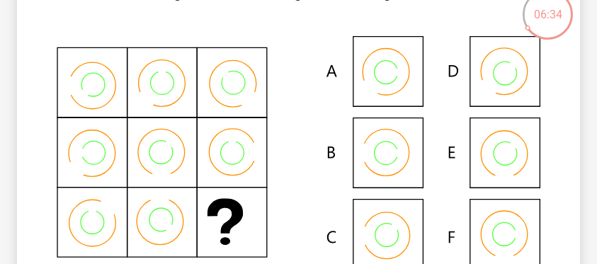
click at [515, 75] on icon at bounding box center [298, 153] width 495 height 234
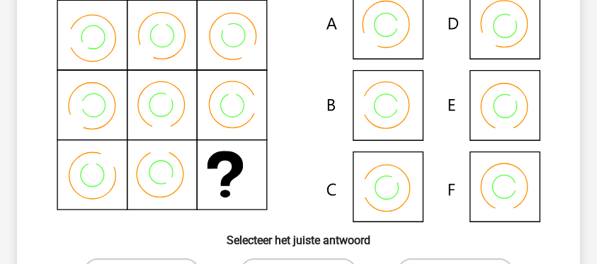
click at [507, 107] on icon at bounding box center [298, 106] width 495 height 234
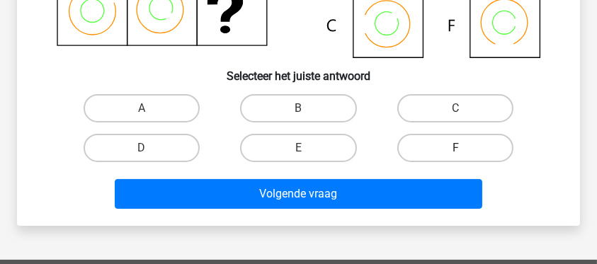
scroll to position [330, 0]
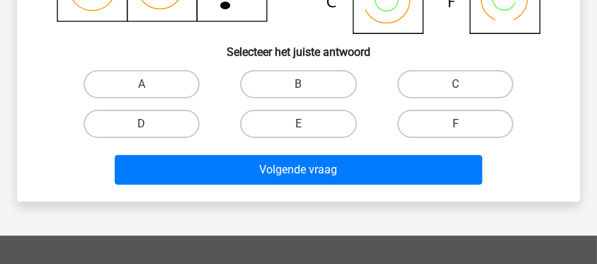
click at [304, 124] on input "E" at bounding box center [302, 128] width 9 height 9
radio input "true"
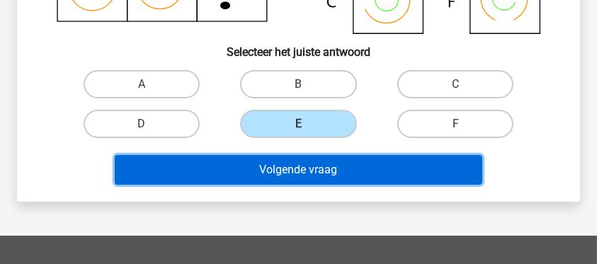
click at [311, 168] on button "Volgende vraag" at bounding box center [298, 170] width 367 height 30
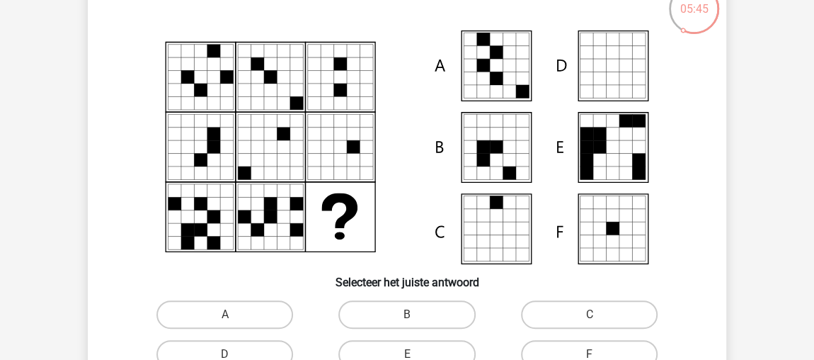
scroll to position [120, 0]
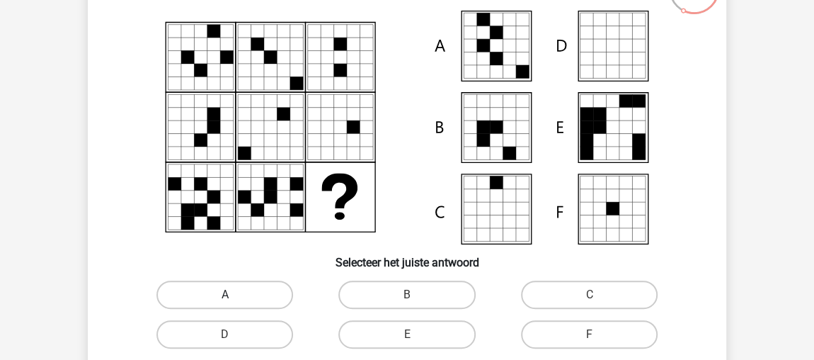
click at [248, 292] on label "A" at bounding box center [224, 294] width 137 height 28
click at [234, 294] on input "A" at bounding box center [229, 298] width 9 height 9
radio input "true"
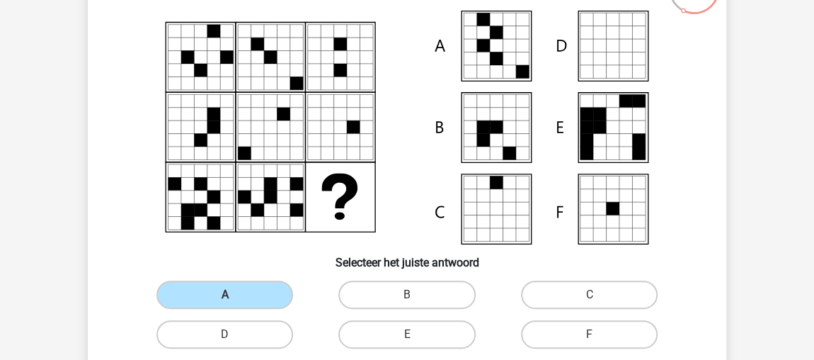
scroll to position [377, 0]
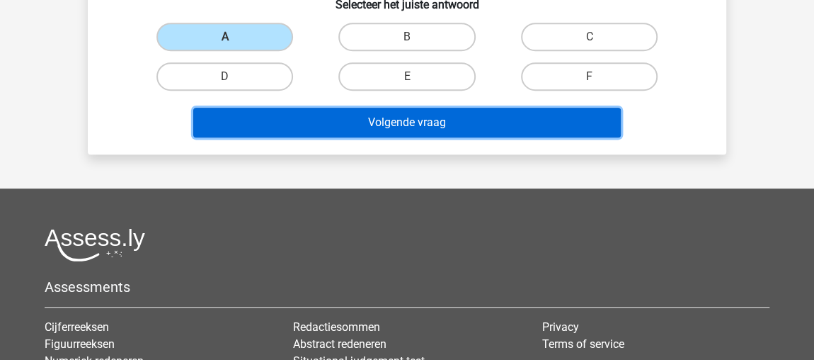
click at [498, 120] on button "Volgende vraag" at bounding box center [407, 123] width 428 height 30
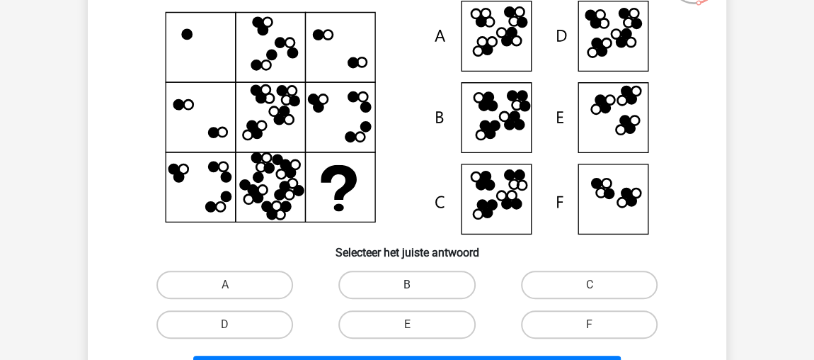
scroll to position [258, 0]
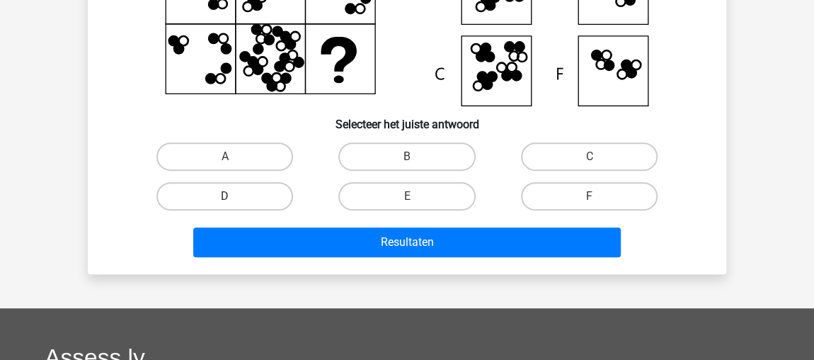
click at [209, 198] on label "D" at bounding box center [224, 196] width 137 height 28
click at [225, 198] on input "D" at bounding box center [229, 200] width 9 height 9
radio input "true"
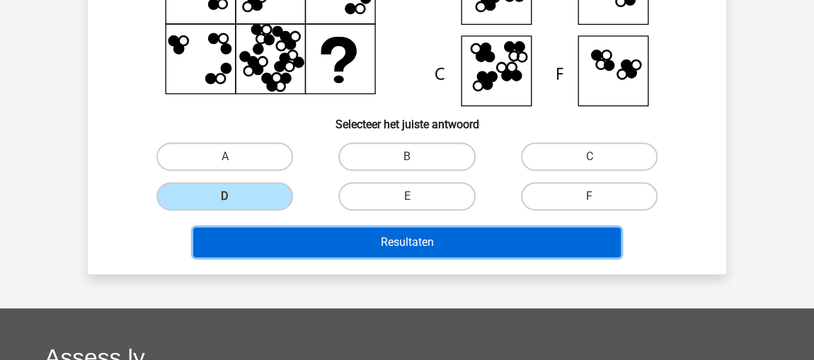
click at [281, 239] on button "Resultaten" at bounding box center [407, 242] width 428 height 30
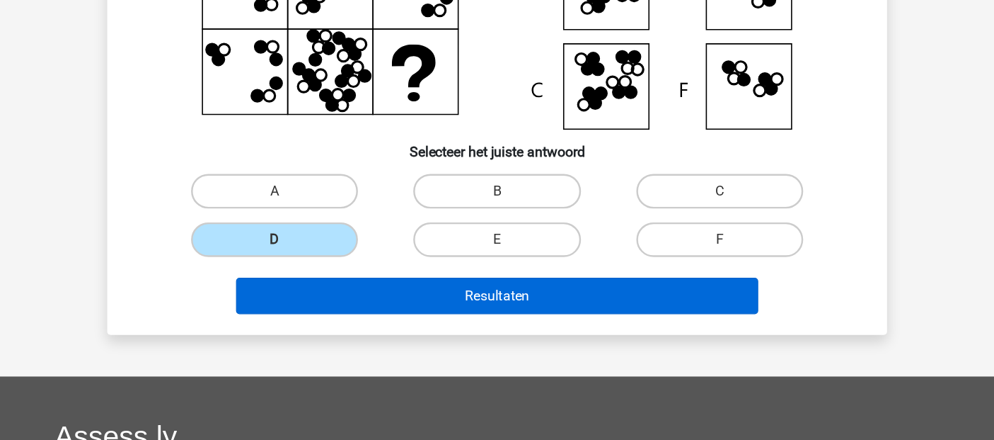
scroll to position [258, 0]
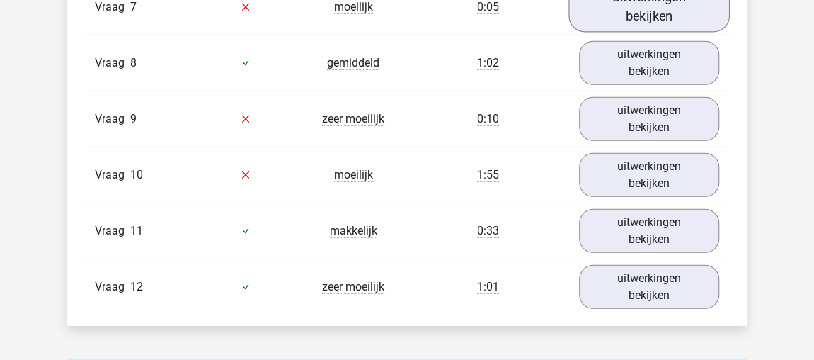
scroll to position [1994, 0]
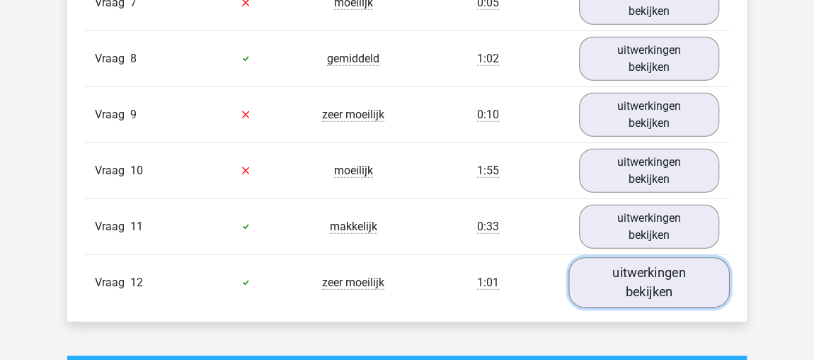
click at [628, 264] on link "uitwerkingen bekijken" at bounding box center [648, 282] width 161 height 50
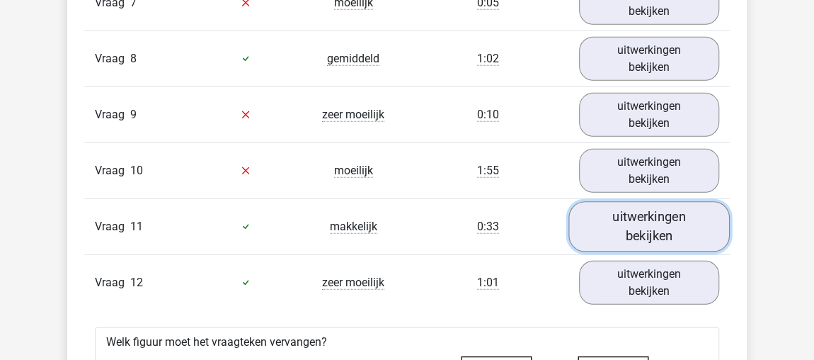
click at [631, 217] on link "uitwerkingen bekijken" at bounding box center [648, 226] width 161 height 50
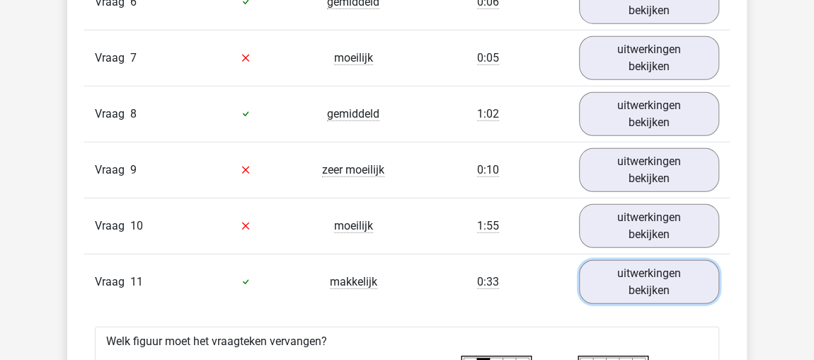
scroll to position [1930, 0]
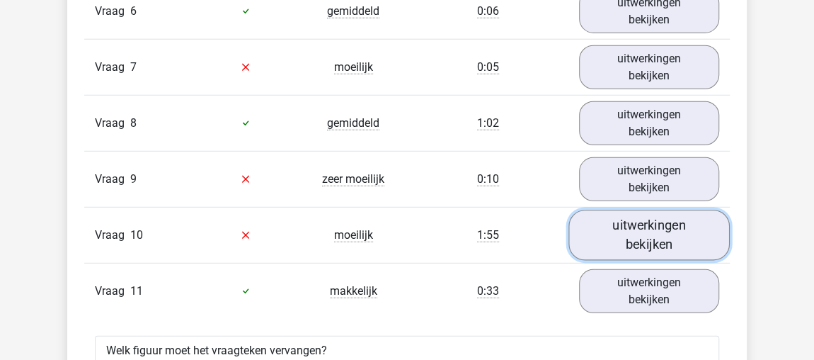
click at [648, 218] on link "uitwerkingen bekijken" at bounding box center [648, 234] width 161 height 50
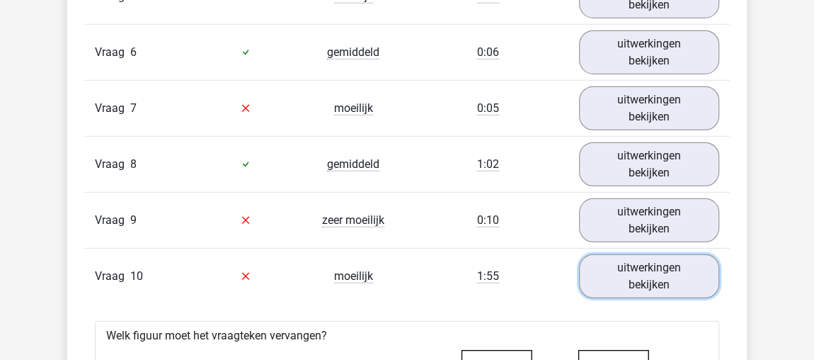
scroll to position [1994, 0]
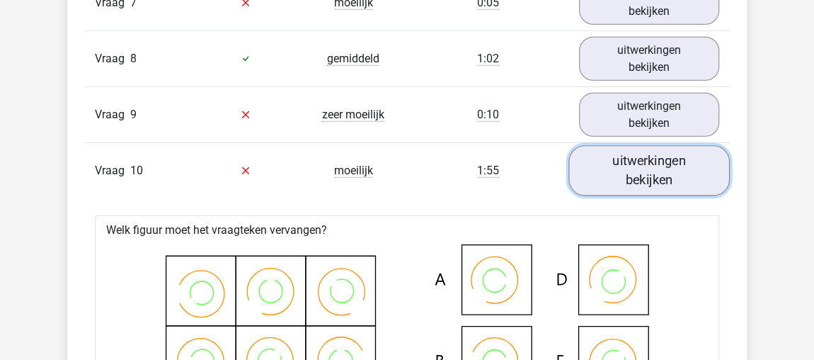
click at [674, 145] on link "uitwerkingen bekijken" at bounding box center [648, 170] width 161 height 50
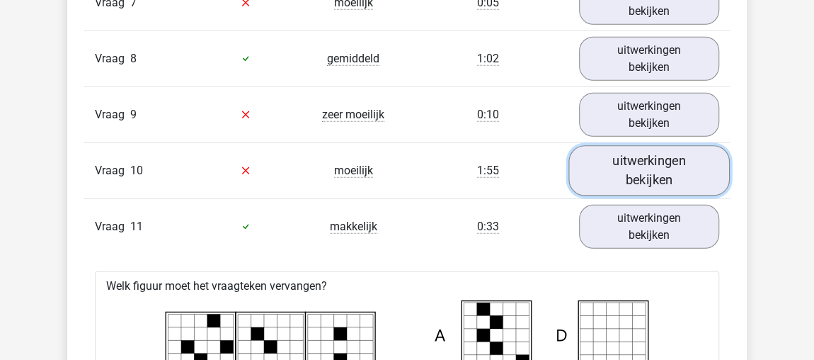
click at [662, 151] on link "uitwerkingen bekijken" at bounding box center [648, 170] width 161 height 50
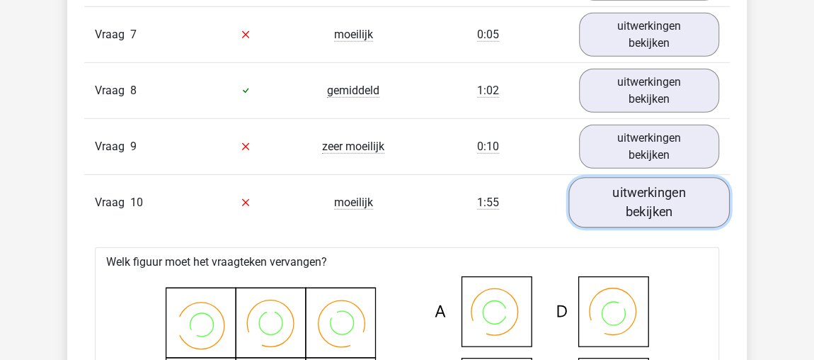
scroll to position [1930, 0]
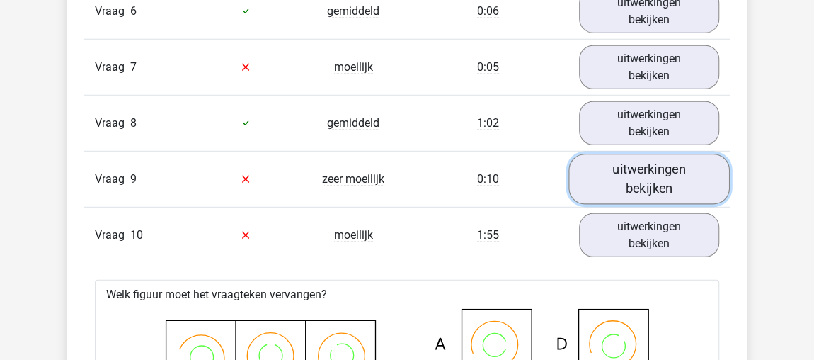
click at [638, 168] on link "uitwerkingen bekijken" at bounding box center [648, 179] width 161 height 50
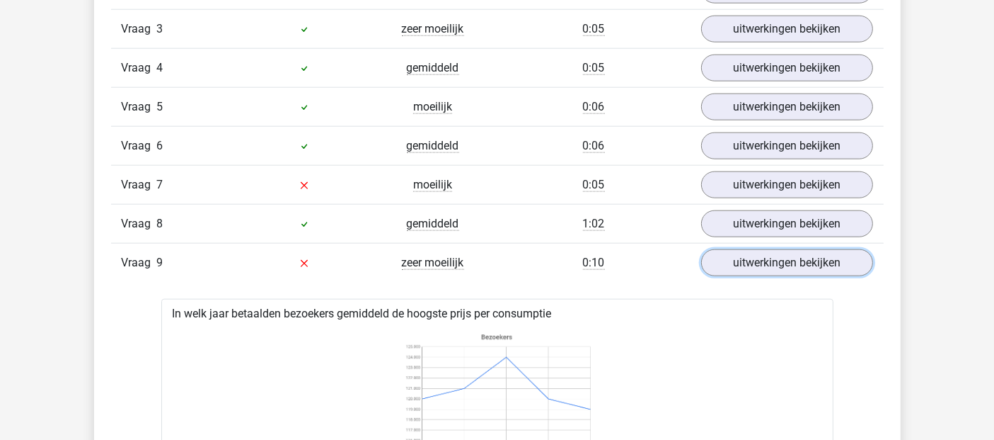
scroll to position [1715, 0]
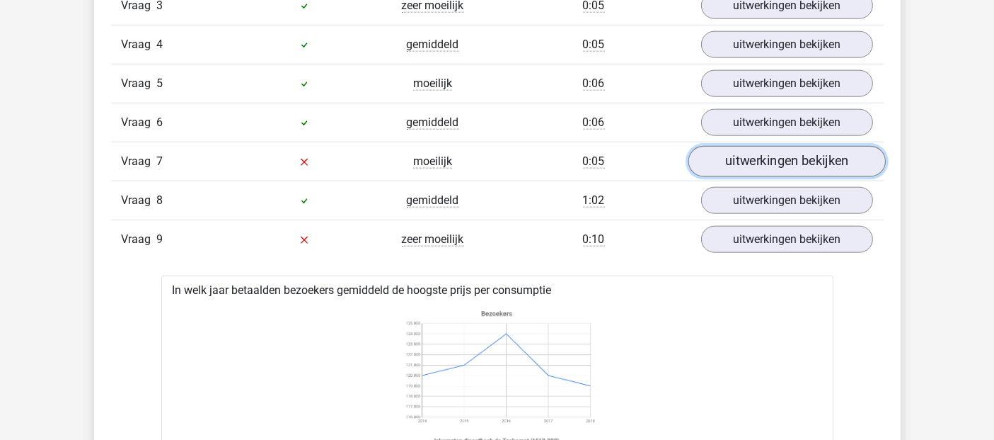
click at [773, 156] on link "uitwerkingen bekijken" at bounding box center [786, 161] width 197 height 31
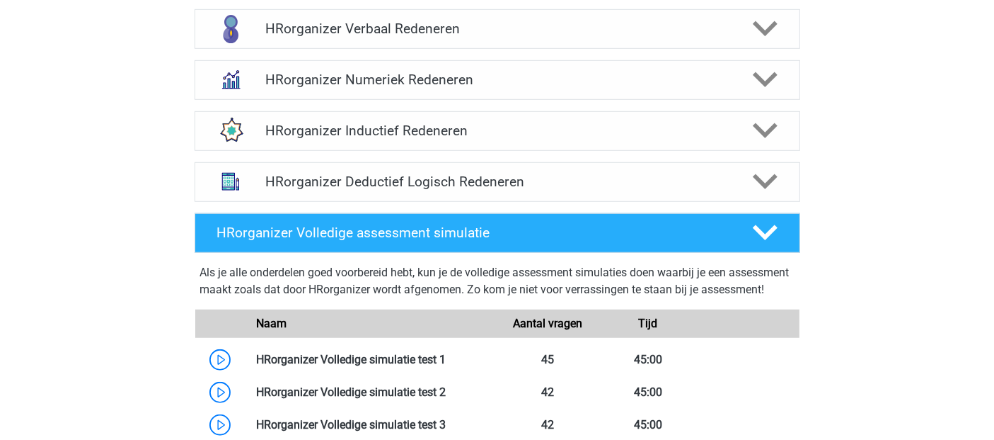
scroll to position [943, 0]
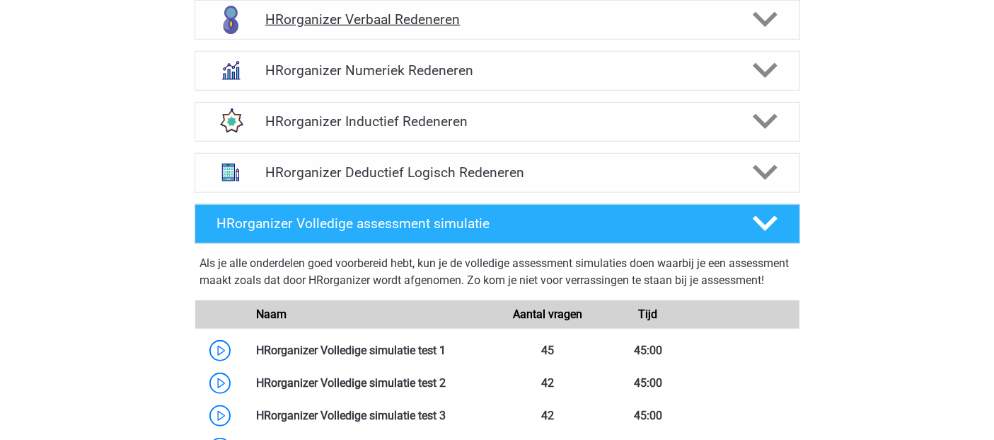
click at [396, 28] on h4 "HRorganizer Verbaal Redeneren" at bounding box center [497, 19] width 464 height 16
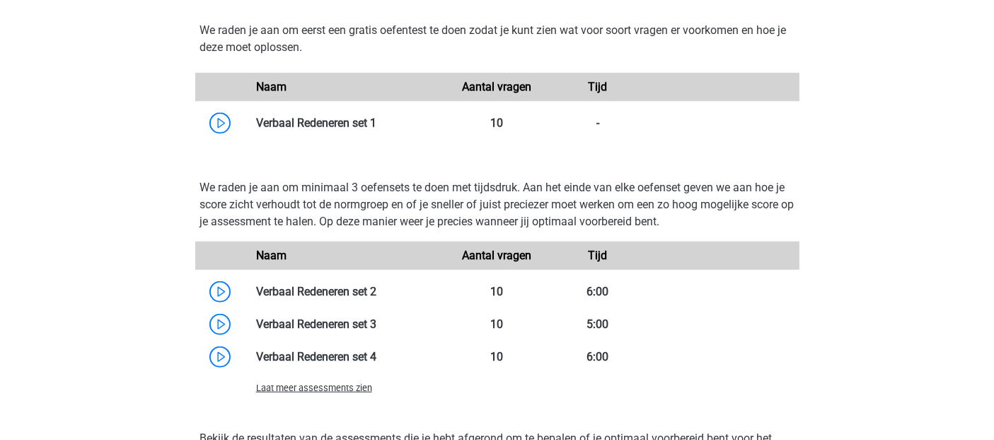
scroll to position [1494, 0]
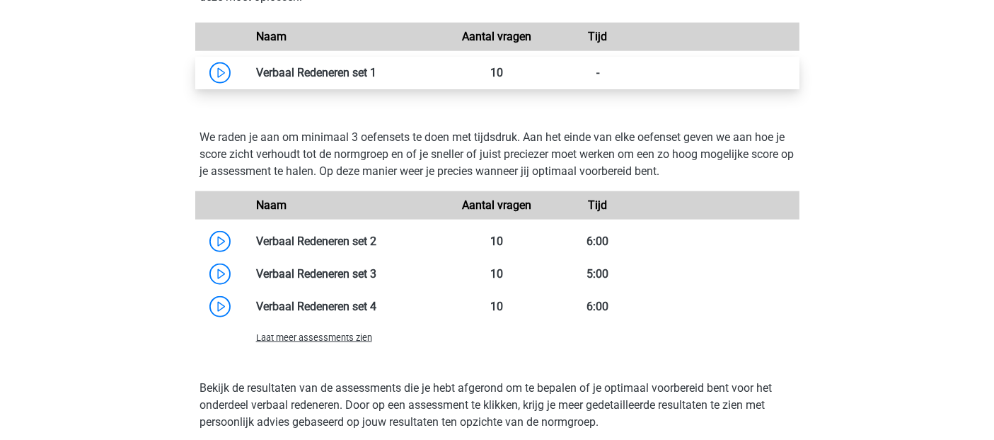
click at [377, 79] on link at bounding box center [377, 72] width 0 height 13
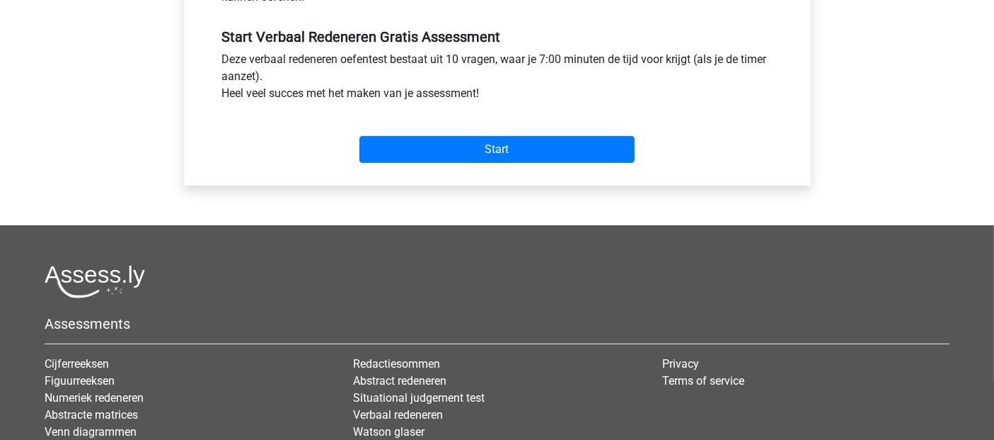
scroll to position [550, 0]
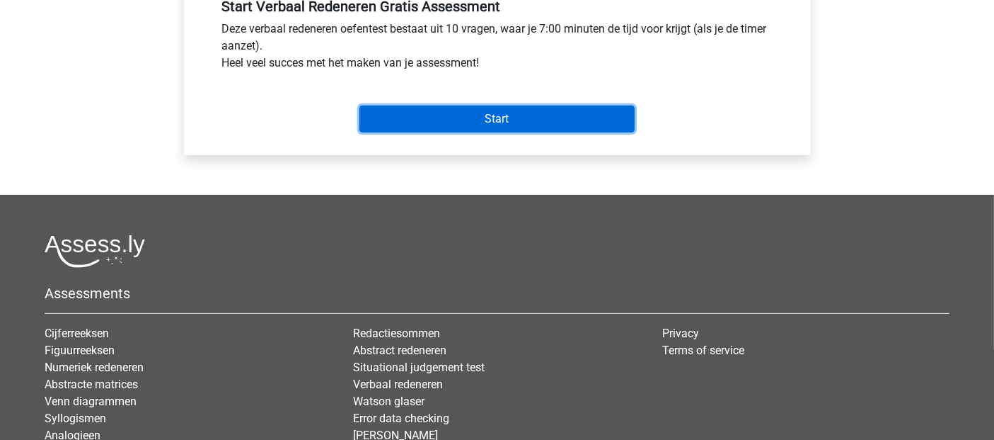
click at [515, 121] on input "Start" at bounding box center [497, 118] width 275 height 27
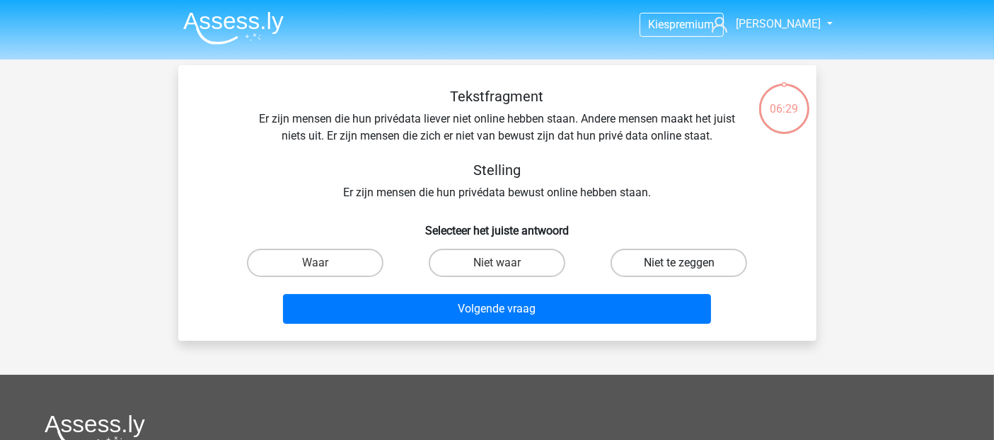
click at [656, 260] on label "Niet te zeggen" at bounding box center [679, 262] width 137 height 28
click at [679, 263] on input "Niet te zeggen" at bounding box center [683, 267] width 9 height 9
radio input "true"
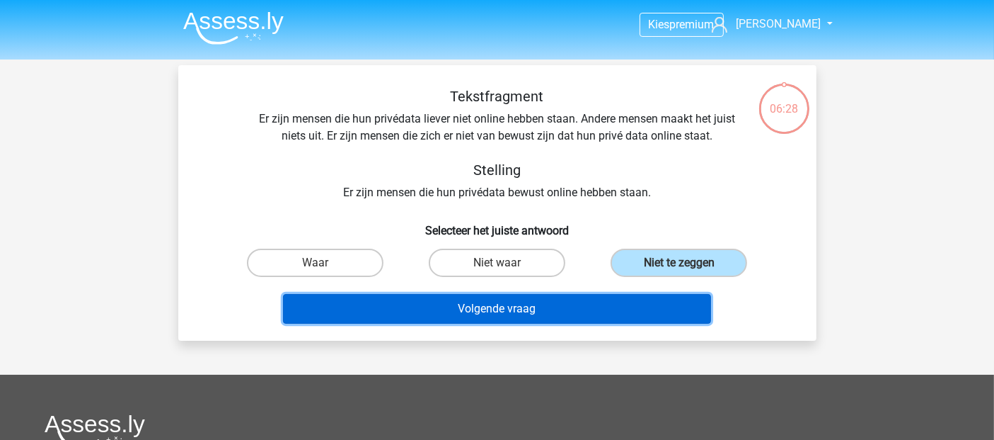
click at [594, 303] on button "Volgende vraag" at bounding box center [497, 309] width 428 height 30
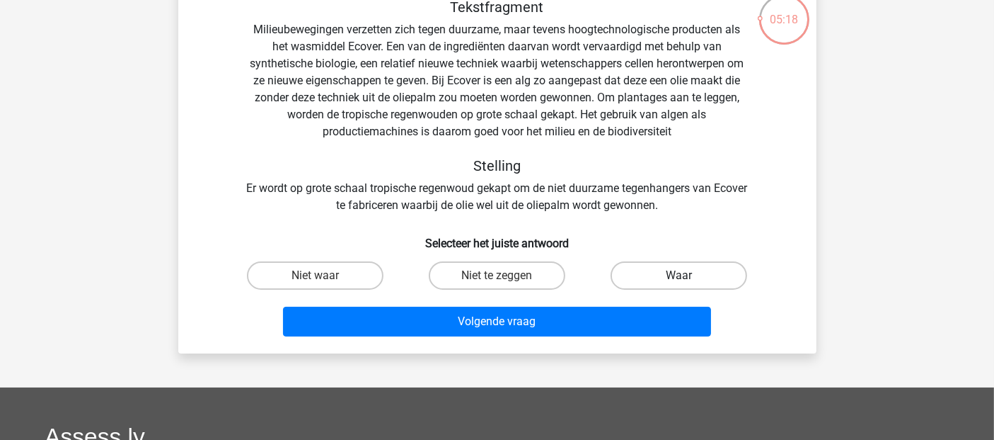
scroll to position [64, 0]
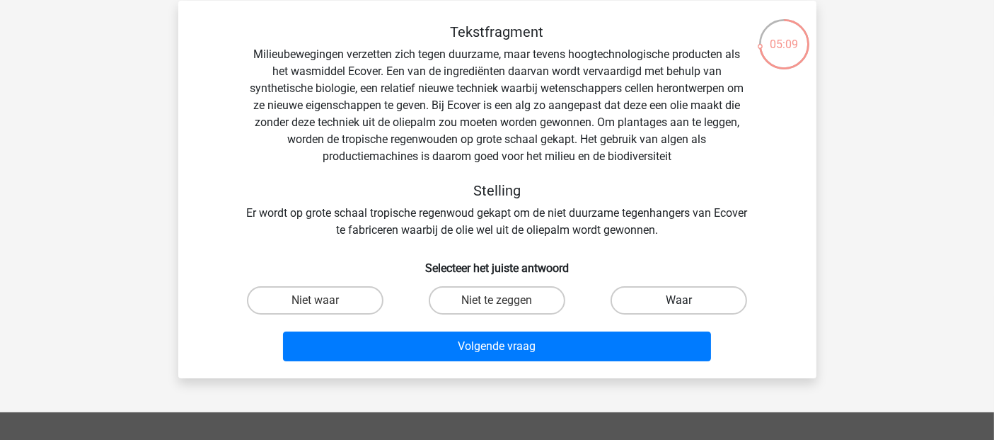
click at [659, 302] on label "Waar" at bounding box center [679, 300] width 137 height 28
click at [679, 302] on input "Waar" at bounding box center [683, 304] width 9 height 9
radio input "true"
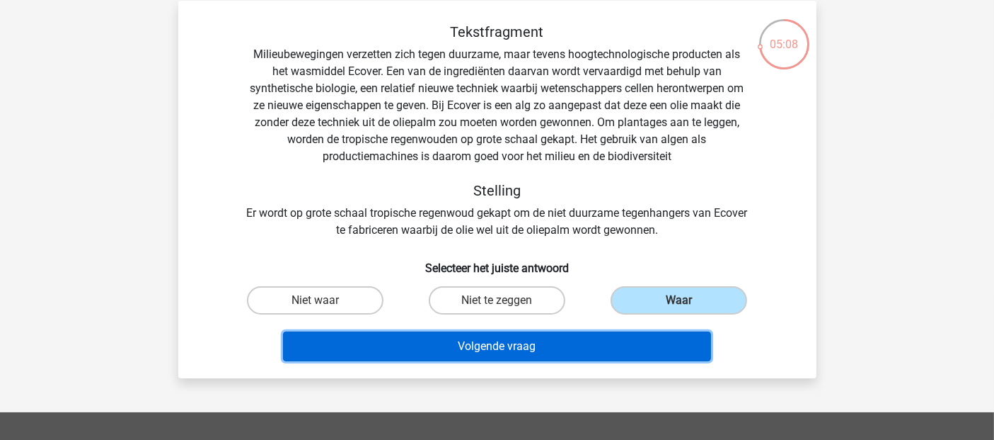
click at [596, 343] on button "Volgende vraag" at bounding box center [497, 346] width 428 height 30
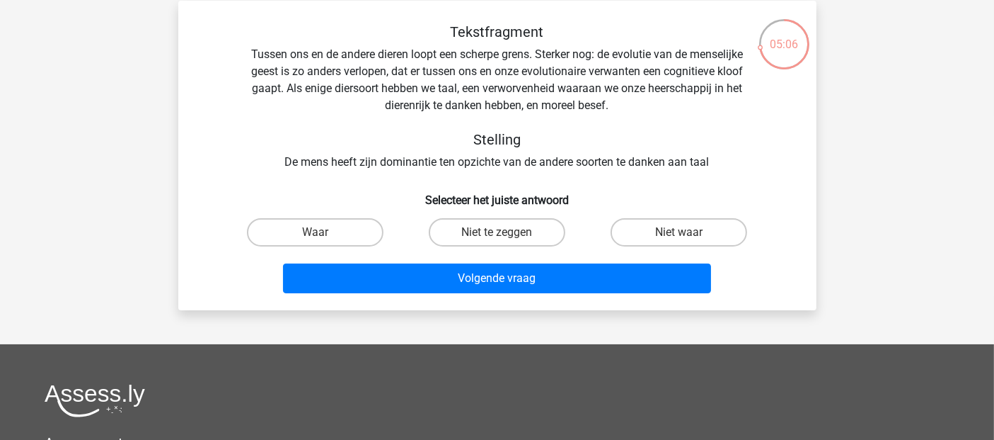
scroll to position [0, 0]
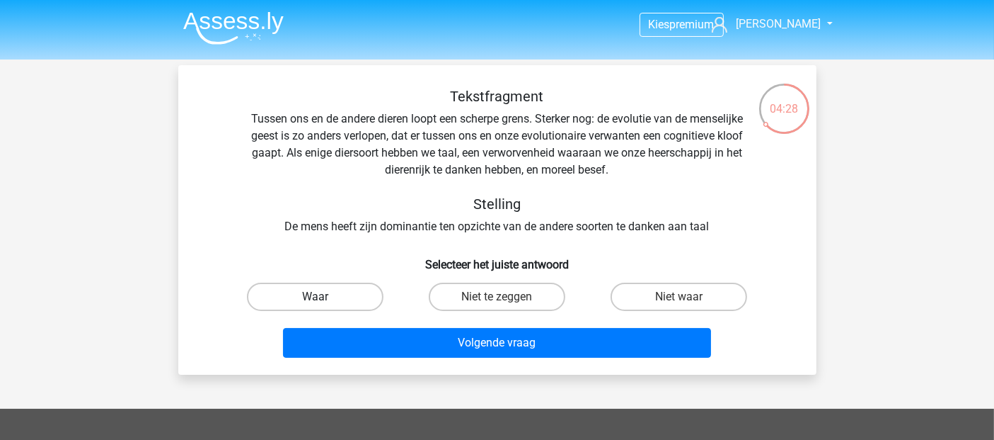
click at [364, 299] on label "Waar" at bounding box center [315, 296] width 137 height 28
click at [324, 299] on input "Waar" at bounding box center [319, 301] width 9 height 9
radio input "true"
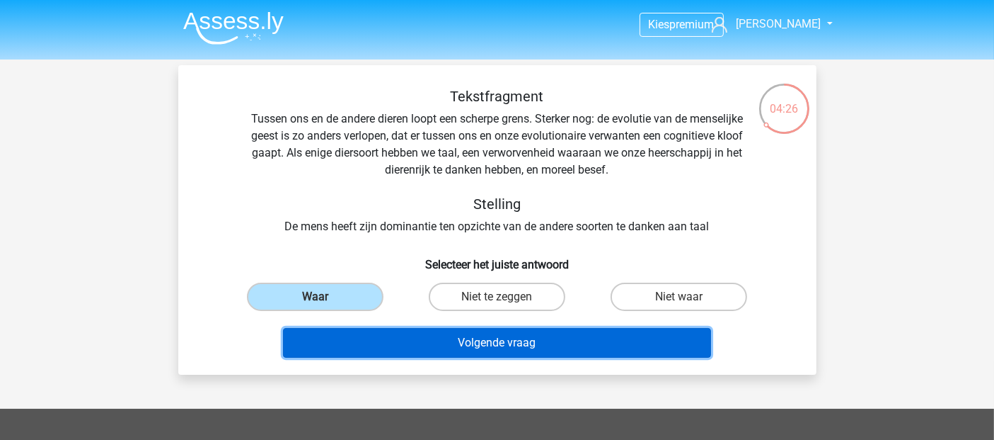
click at [486, 338] on button "Volgende vraag" at bounding box center [497, 343] width 428 height 30
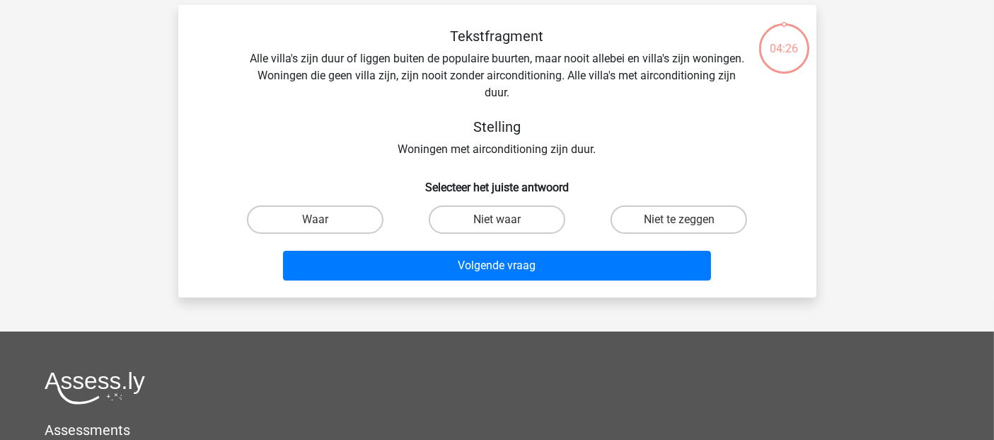
scroll to position [64, 0]
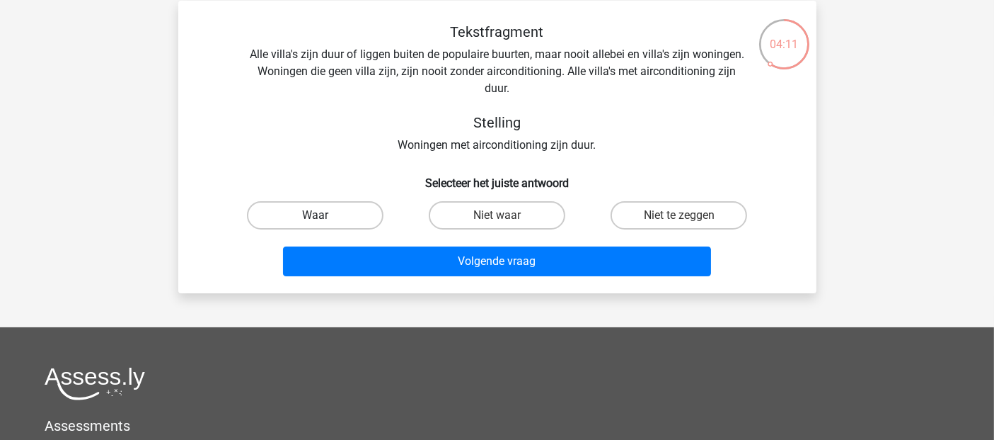
click at [357, 212] on label "Waar" at bounding box center [315, 215] width 137 height 28
click at [324, 215] on input "Waar" at bounding box center [319, 219] width 9 height 9
radio input "true"
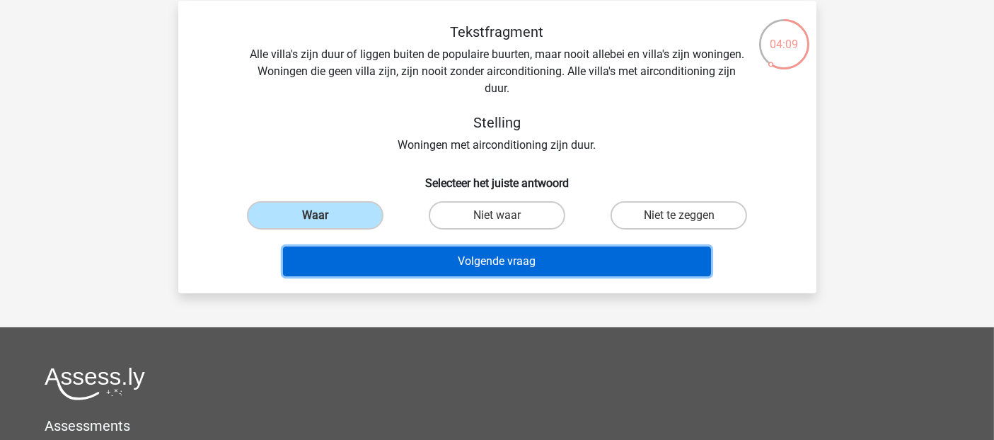
click at [449, 263] on button "Volgende vraag" at bounding box center [497, 261] width 428 height 30
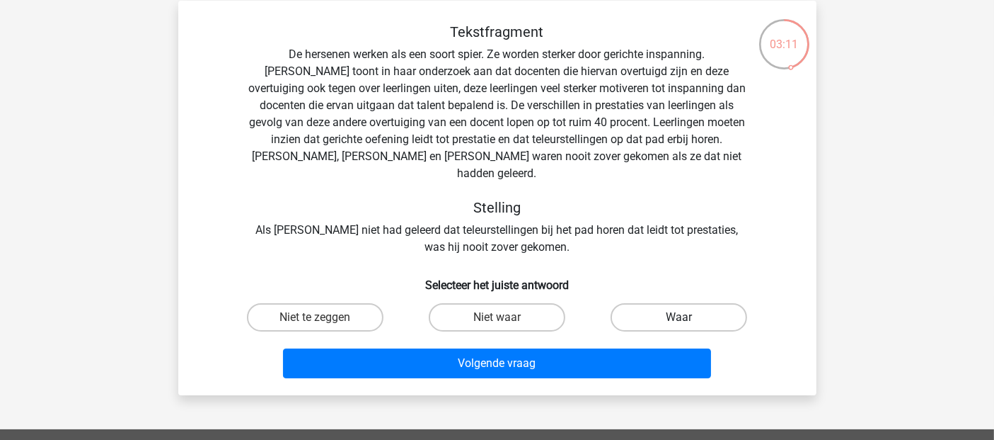
click at [699, 303] on label "Waar" at bounding box center [679, 317] width 137 height 28
click at [689, 317] on input "Waar" at bounding box center [683, 321] width 9 height 9
radio input "true"
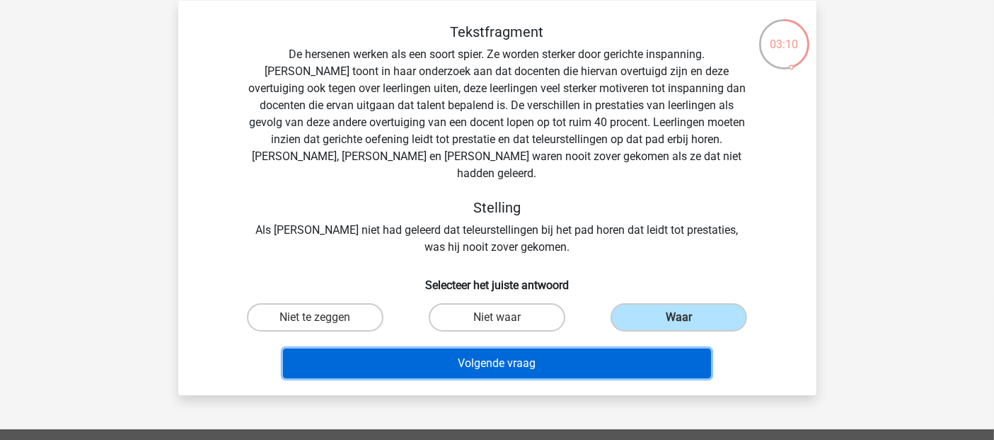
click at [576, 348] on button "Volgende vraag" at bounding box center [497, 363] width 428 height 30
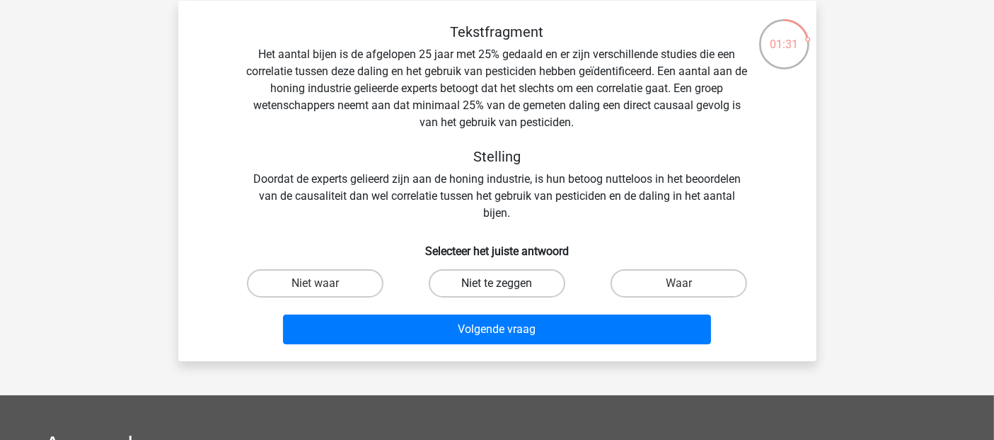
click at [481, 280] on label "Niet te zeggen" at bounding box center [497, 283] width 137 height 28
click at [497, 283] on input "Niet te zeggen" at bounding box center [501, 287] width 9 height 9
radio input "true"
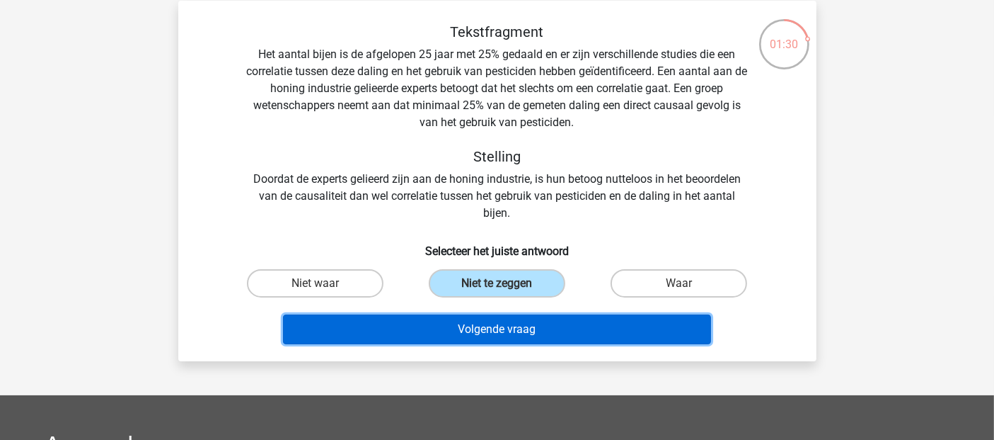
click at [497, 328] on button "Volgende vraag" at bounding box center [497, 329] width 428 height 30
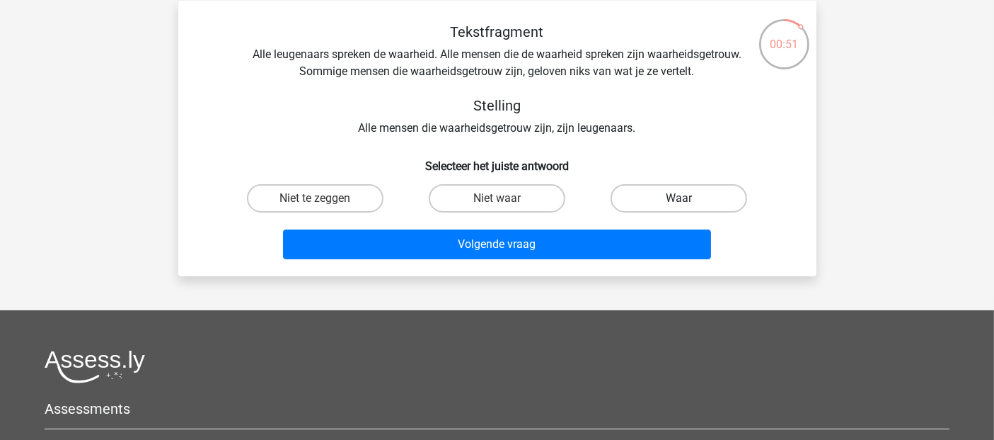
click at [662, 206] on label "Waar" at bounding box center [679, 198] width 137 height 28
click at [679, 206] on input "Waar" at bounding box center [683, 202] width 9 height 9
radio input "true"
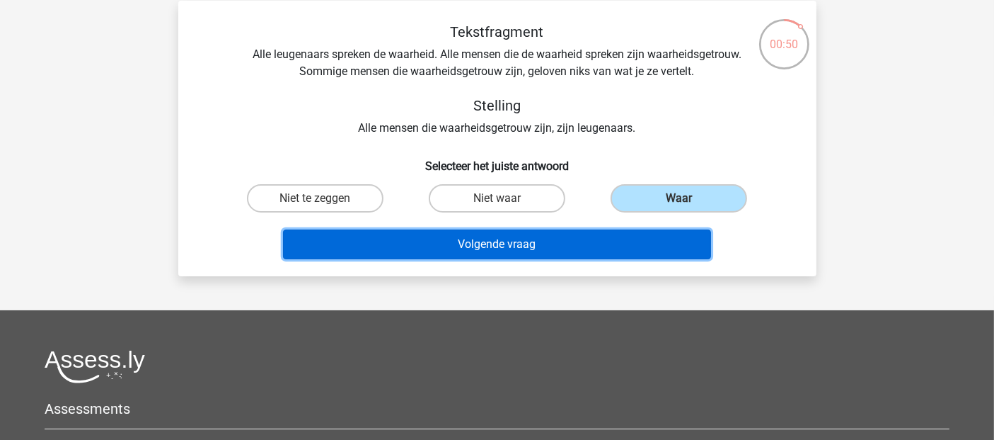
click at [596, 249] on button "Volgende vraag" at bounding box center [497, 244] width 428 height 30
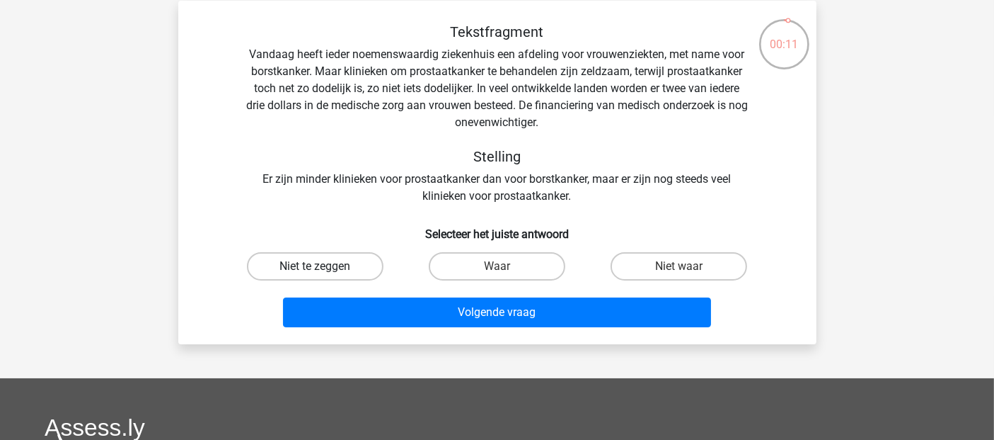
click at [326, 263] on label "Niet te zeggen" at bounding box center [315, 266] width 137 height 28
click at [324, 266] on input "Niet te zeggen" at bounding box center [319, 270] width 9 height 9
radio input "true"
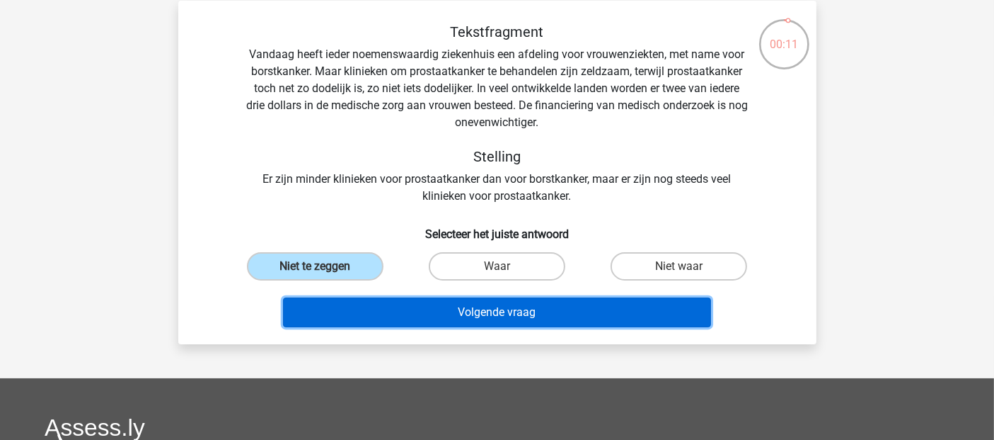
click at [390, 306] on button "Volgende vraag" at bounding box center [497, 312] width 428 height 30
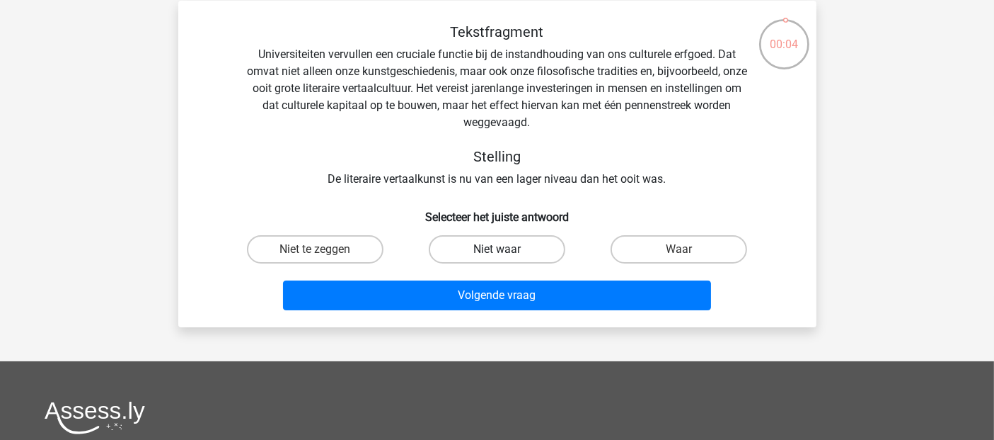
click at [490, 247] on label "Niet waar" at bounding box center [497, 249] width 137 height 28
click at [497, 249] on input "Niet waar" at bounding box center [501, 253] width 9 height 9
radio input "true"
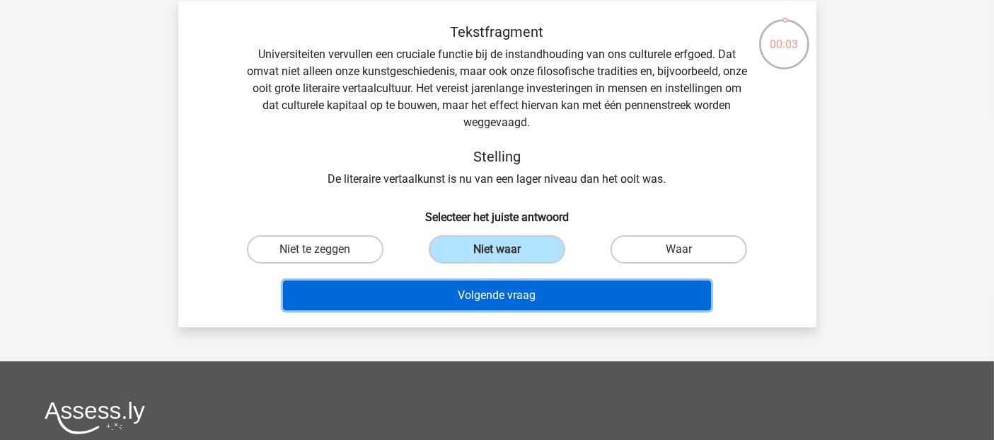
click at [484, 288] on button "Volgende vraag" at bounding box center [497, 295] width 428 height 30
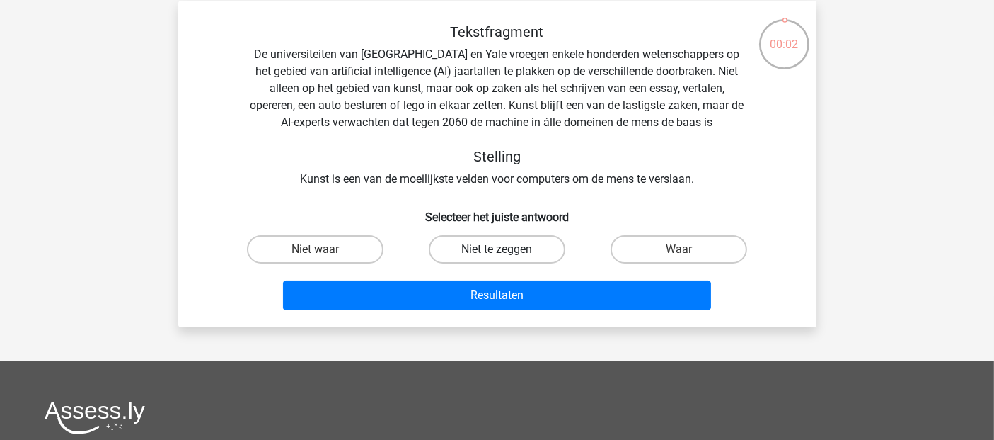
click at [498, 241] on label "Niet te zeggen" at bounding box center [497, 249] width 137 height 28
click at [498, 249] on input "Niet te zeggen" at bounding box center [501, 253] width 9 height 9
radio input "true"
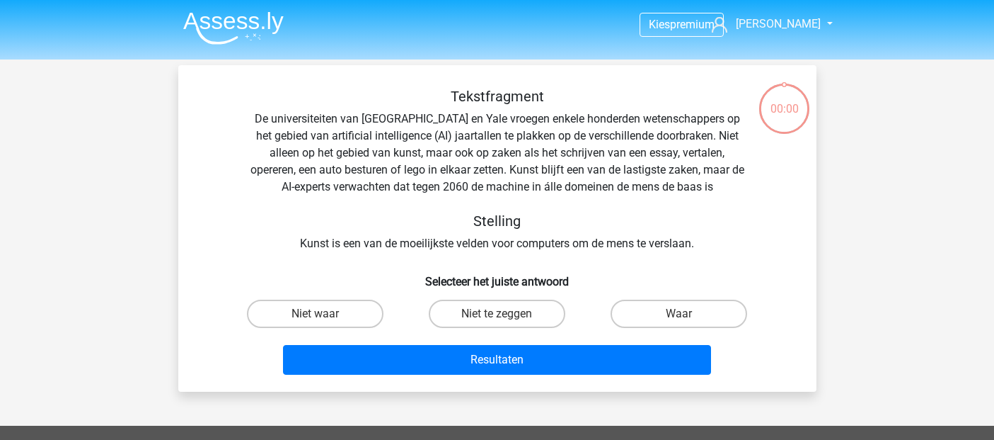
scroll to position [64, 0]
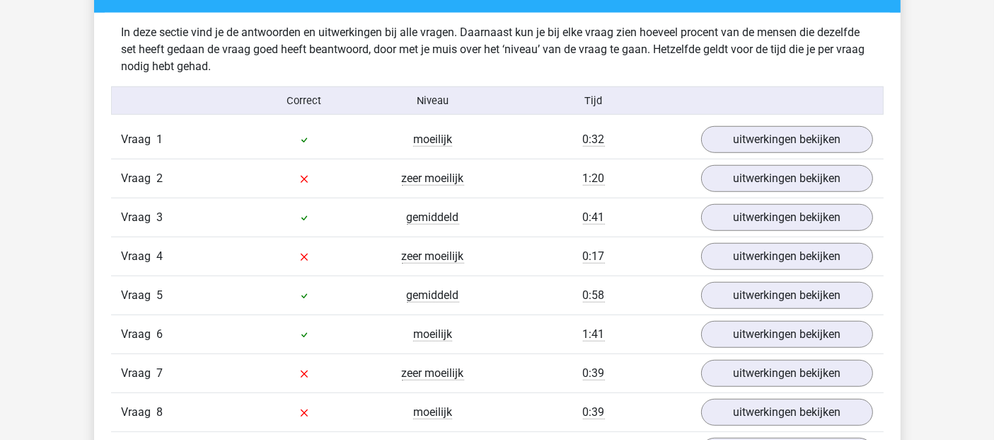
scroll to position [1179, 0]
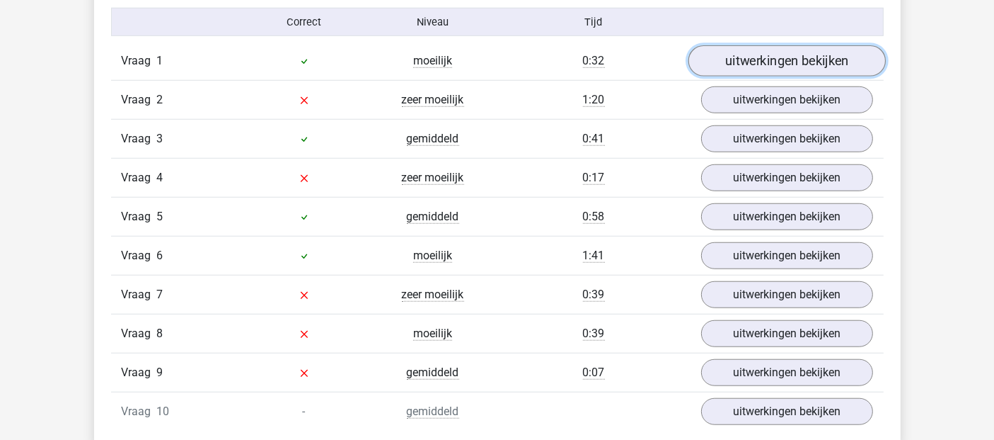
click at [777, 59] on link "uitwerkingen bekijken" at bounding box center [786, 60] width 197 height 31
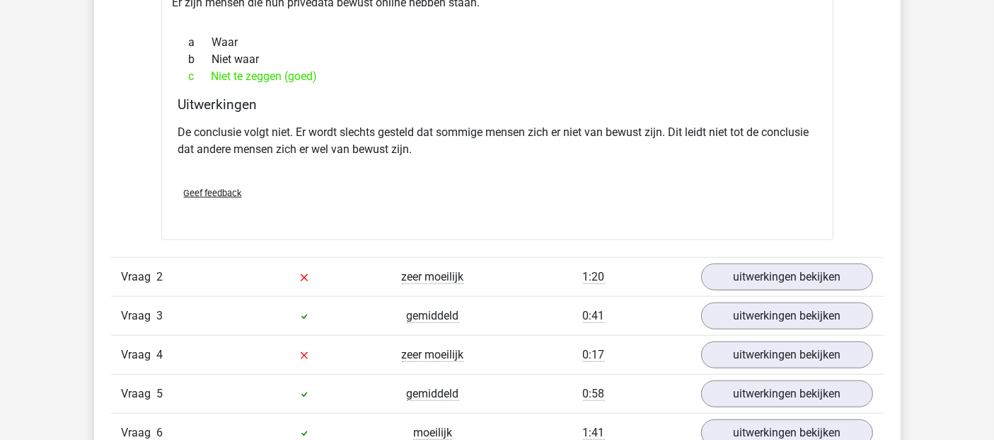
scroll to position [1494, 0]
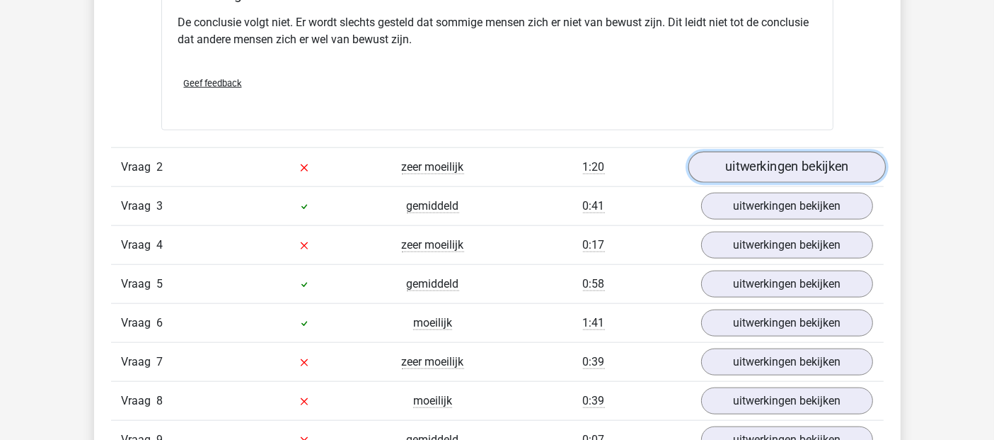
click at [749, 161] on link "uitwerkingen bekijken" at bounding box center [786, 166] width 197 height 31
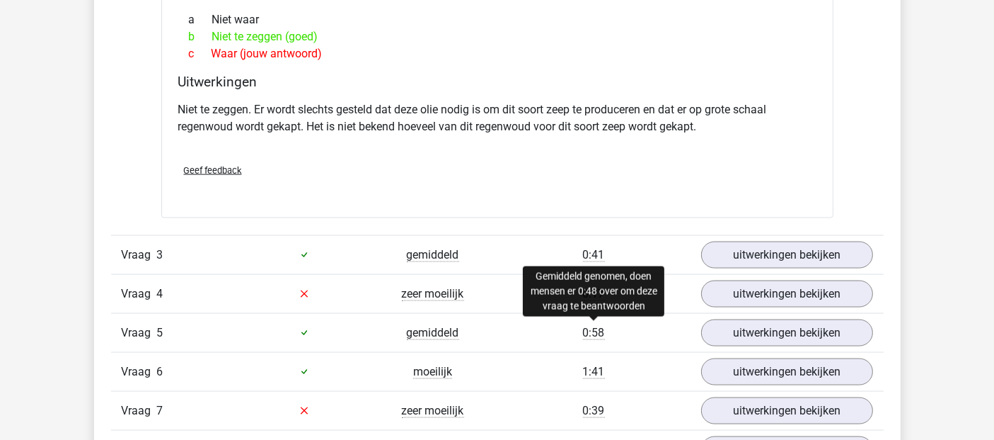
scroll to position [1965, 0]
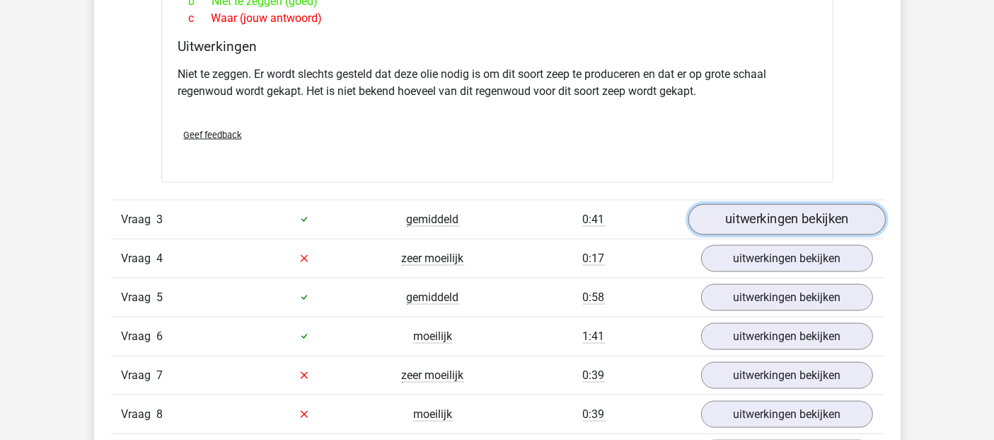
click at [780, 219] on link "uitwerkingen bekijken" at bounding box center [786, 219] width 197 height 31
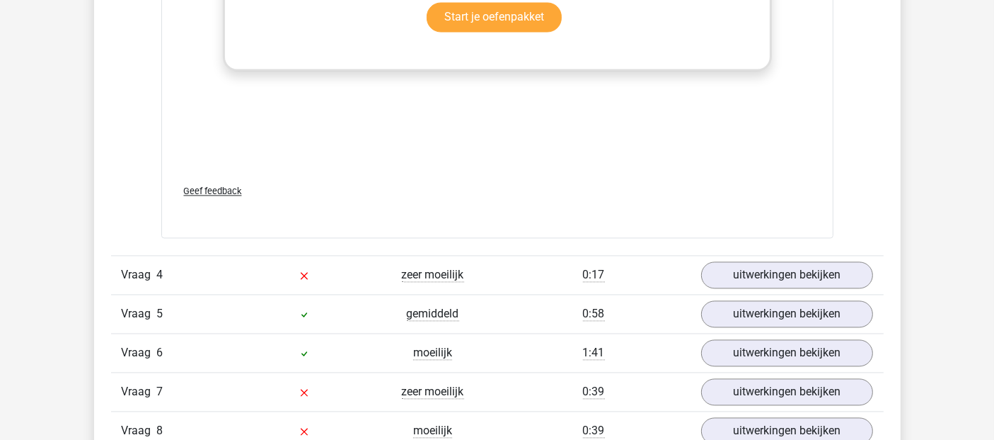
scroll to position [2831, 0]
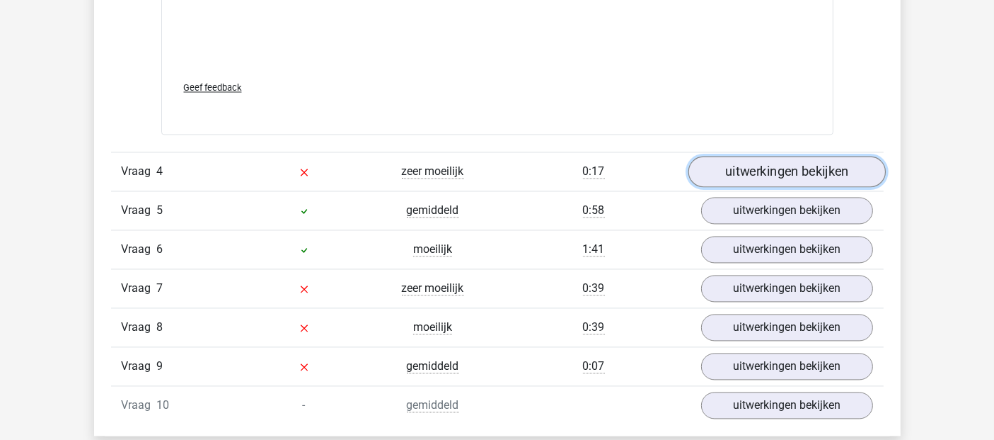
click at [748, 171] on link "uitwerkingen bekijken" at bounding box center [786, 171] width 197 height 31
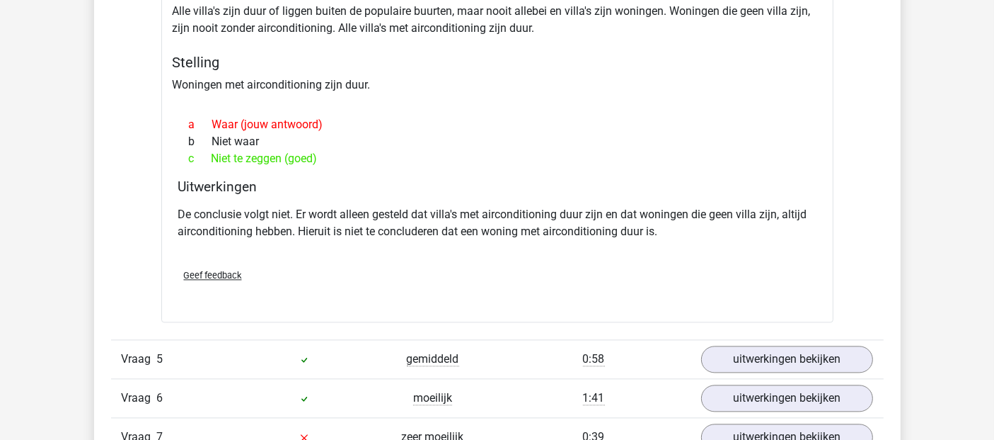
scroll to position [3224, 0]
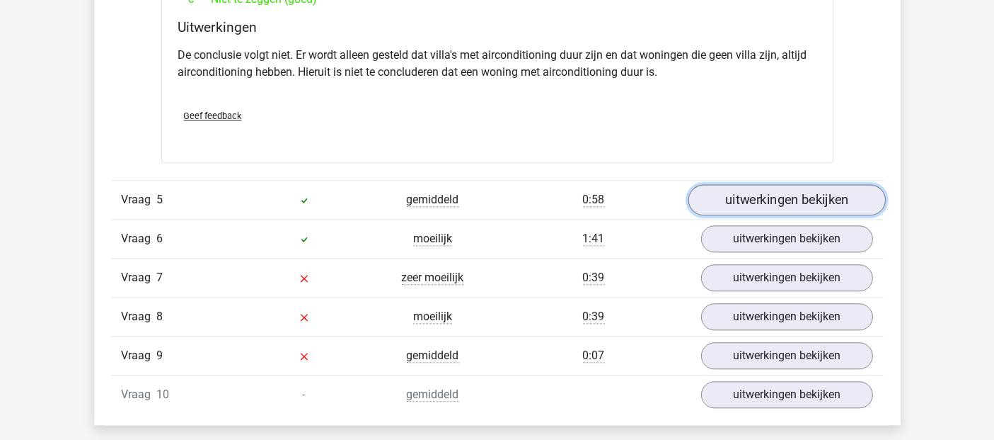
click at [756, 194] on link "uitwerkingen bekijken" at bounding box center [786, 199] width 197 height 31
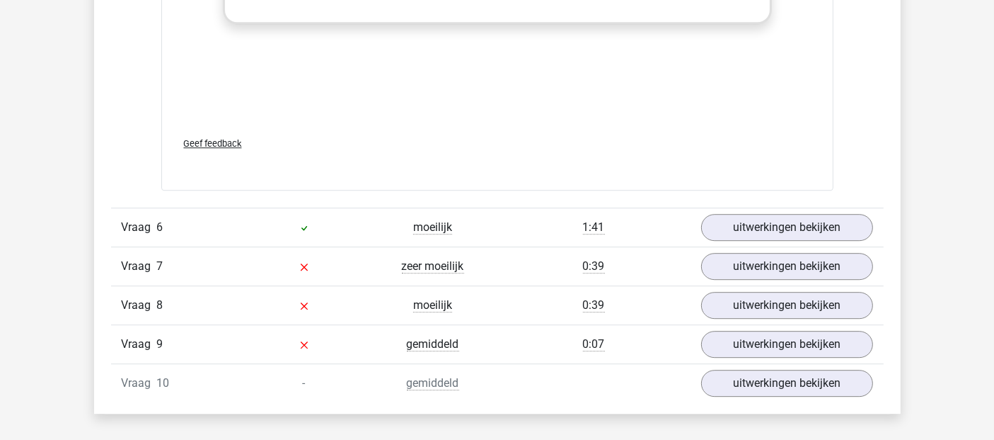
scroll to position [4089, 0]
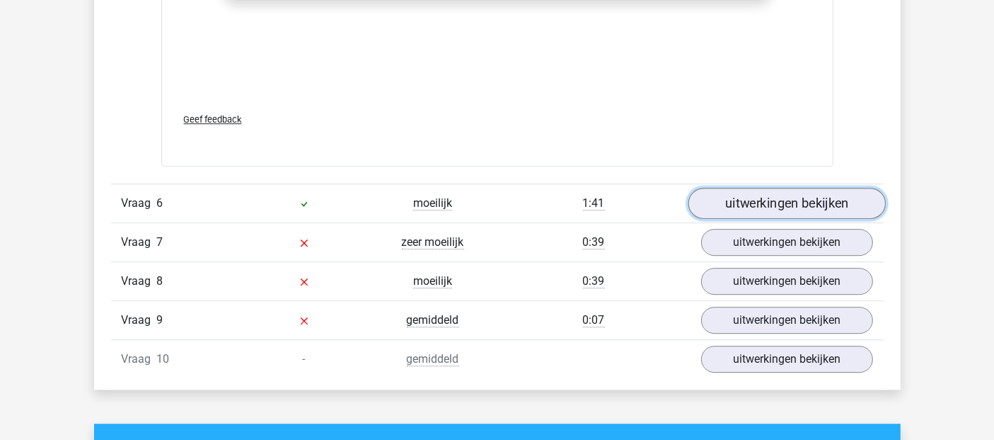
click at [756, 193] on link "uitwerkingen bekijken" at bounding box center [786, 203] width 197 height 31
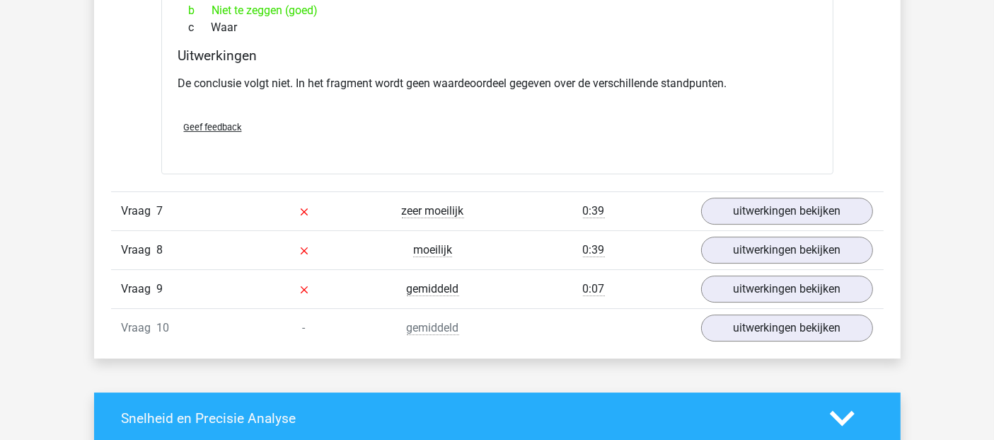
scroll to position [4561, 0]
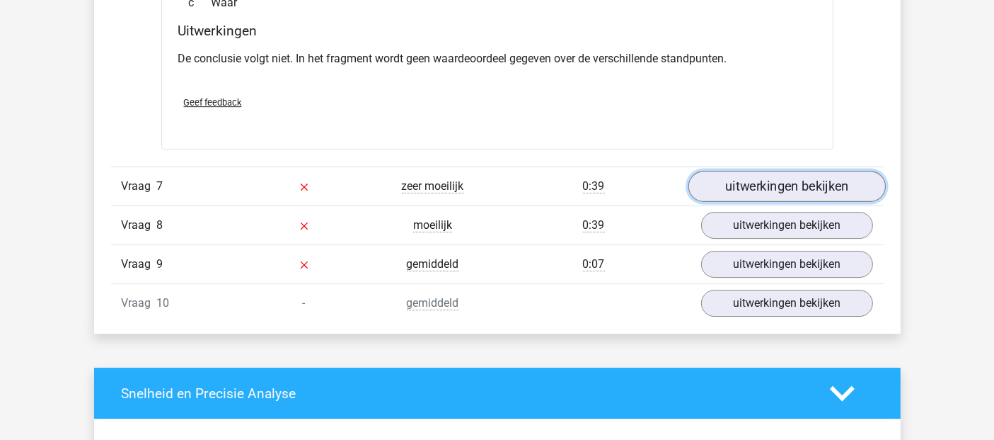
click at [762, 177] on link "uitwerkingen bekijken" at bounding box center [786, 186] width 197 height 31
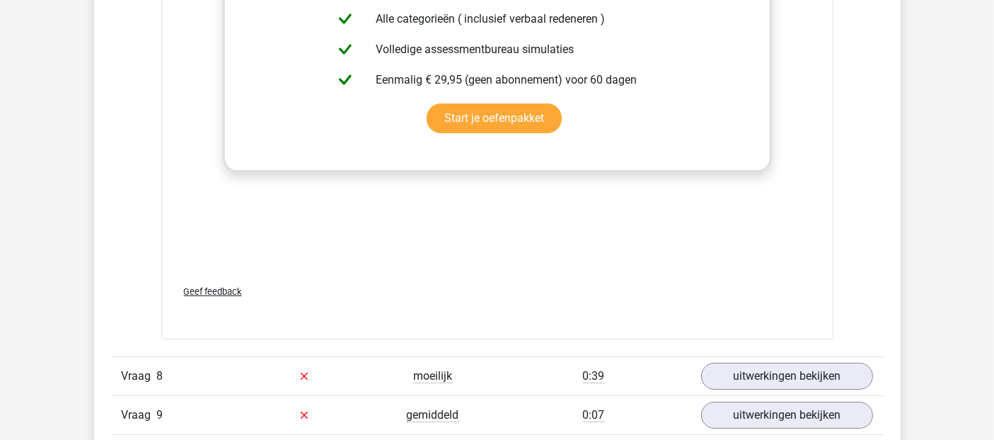
scroll to position [5268, 0]
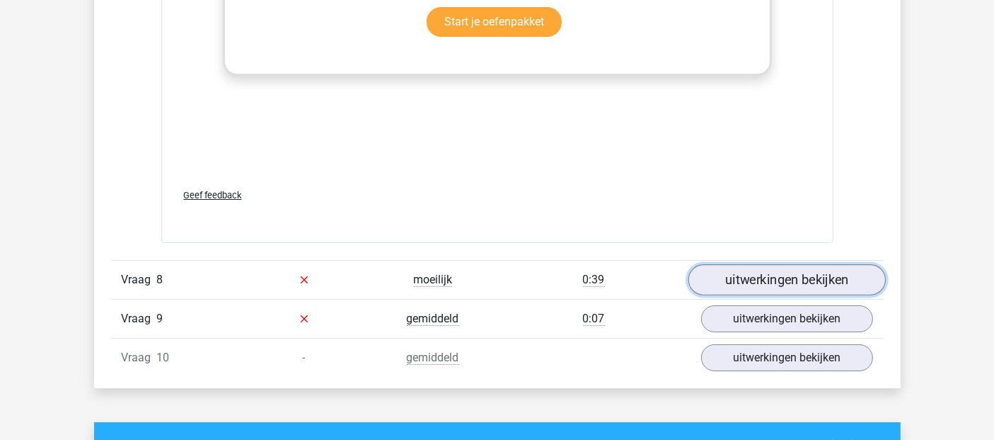
click at [758, 270] on link "uitwerkingen bekijken" at bounding box center [786, 279] width 197 height 31
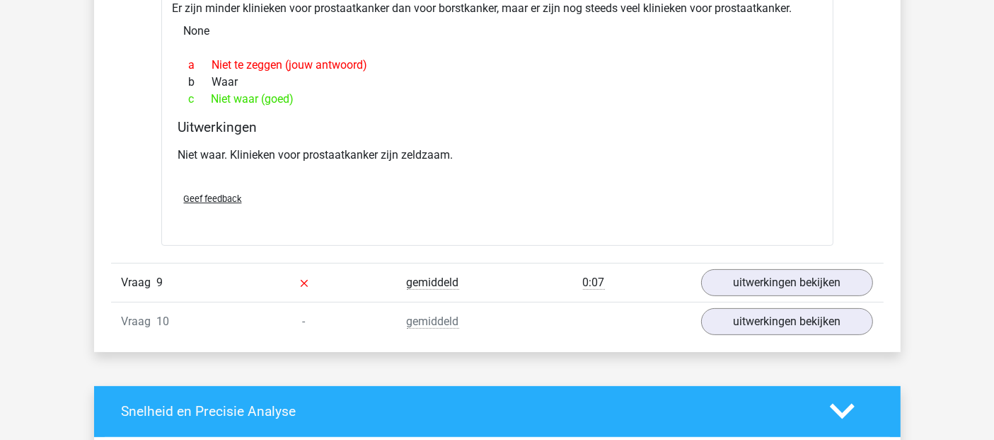
scroll to position [5819, 0]
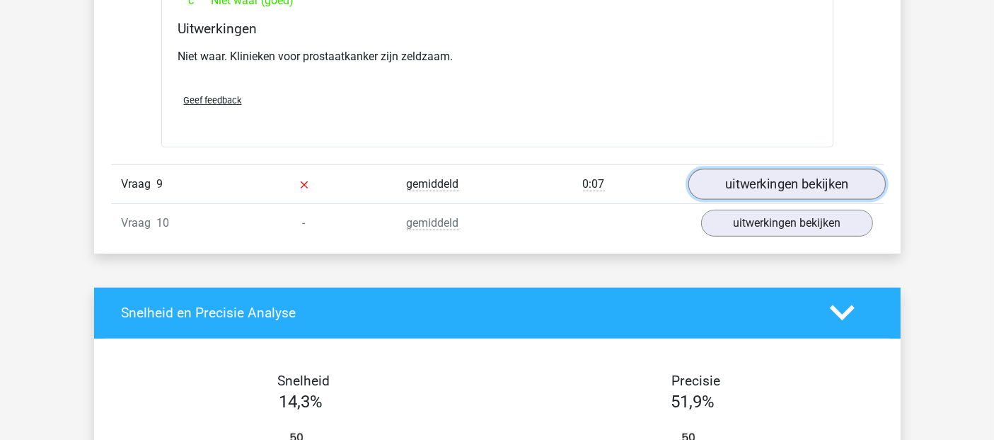
click at [745, 169] on link "uitwerkingen bekijken" at bounding box center [786, 183] width 197 height 31
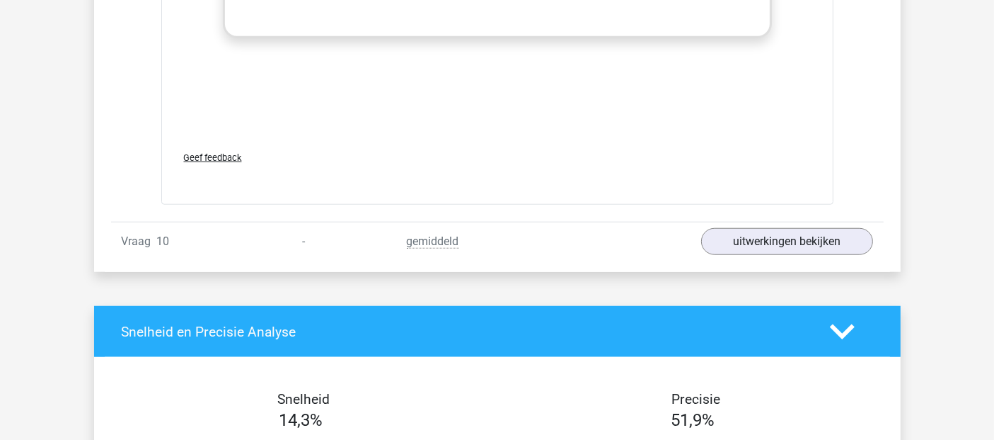
scroll to position [6684, 0]
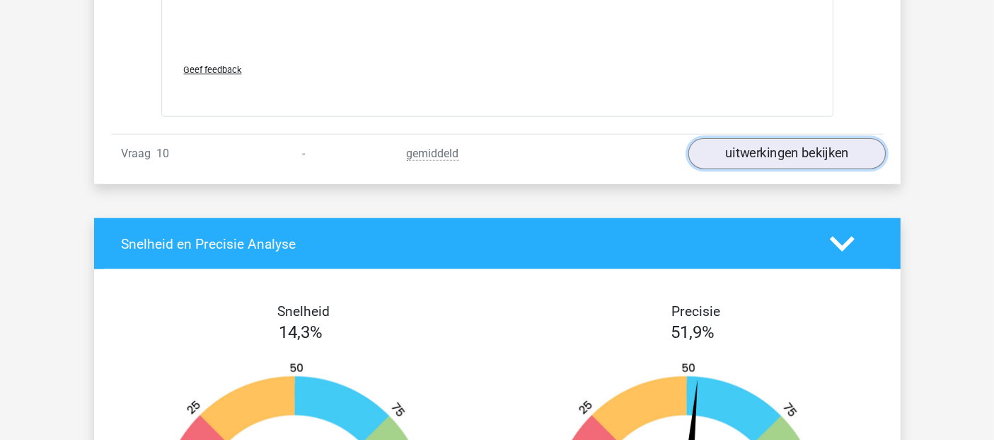
click at [791, 138] on link "uitwerkingen bekijken" at bounding box center [786, 153] width 197 height 31
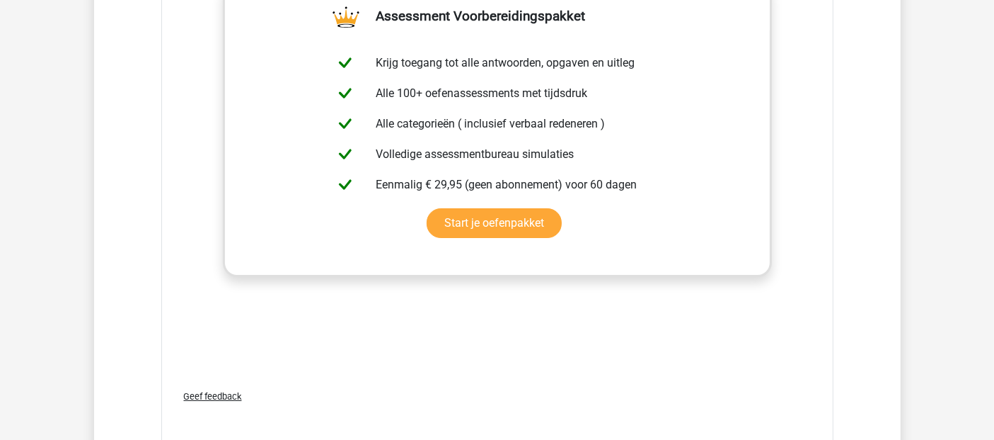
scroll to position [4954, 0]
